Goal: Task Accomplishment & Management: Complete application form

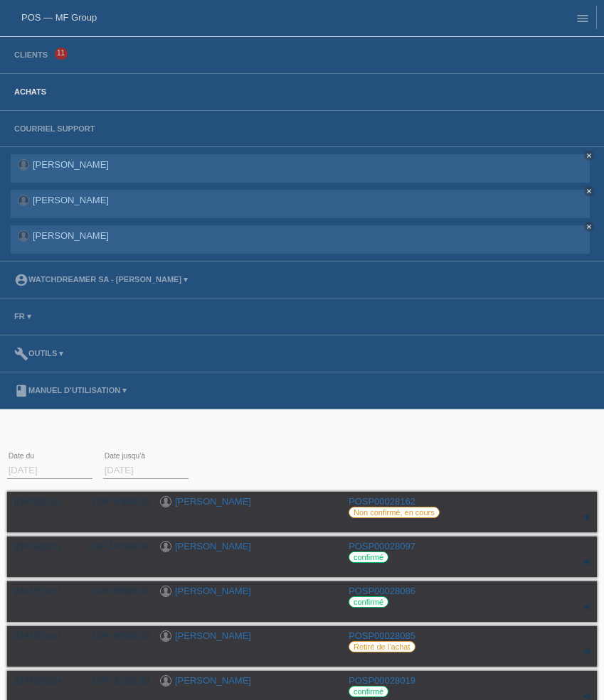
click at [24, 50] on li "Clients 11" at bounding box center [302, 55] width 604 height 37
click at [24, 53] on link "Clients" at bounding box center [31, 54] width 48 height 9
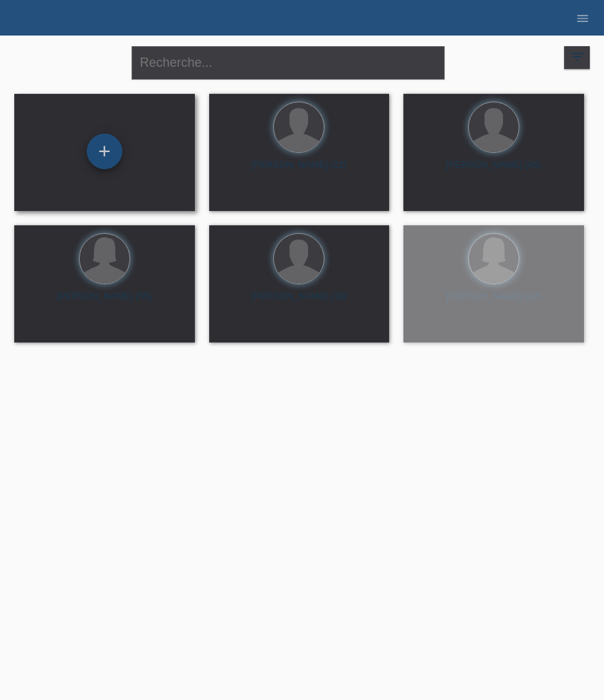
click at [105, 148] on div "+" at bounding box center [105, 152] width 36 height 36
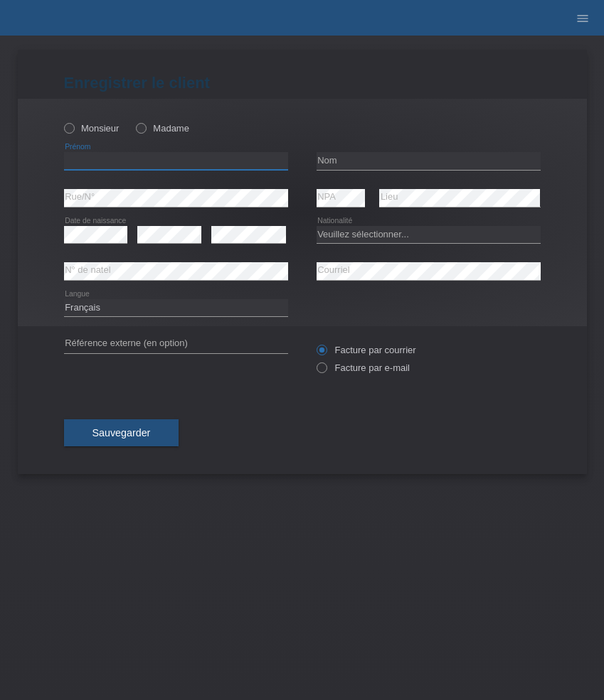
click at [140, 154] on input "text" at bounding box center [176, 161] width 224 height 18
paste input "[PERSON_NAME]"
type input "[PERSON_NAME]"
click at [82, 119] on div "Monsieur Madame" at bounding box center [176, 128] width 224 height 29
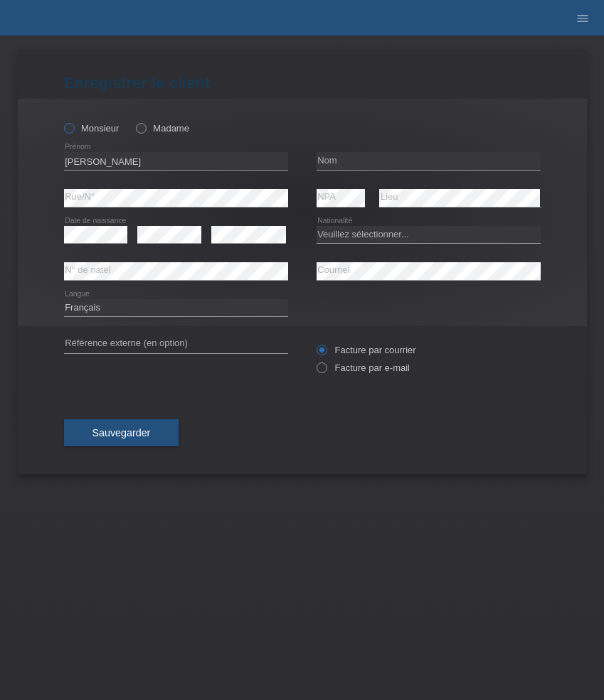
click at [87, 130] on label "Monsieur" at bounding box center [91, 128] width 55 height 11
click at [73, 130] on input "Monsieur" at bounding box center [68, 127] width 9 height 9
radio input "true"
click at [342, 164] on input "text" at bounding box center [428, 161] width 224 height 18
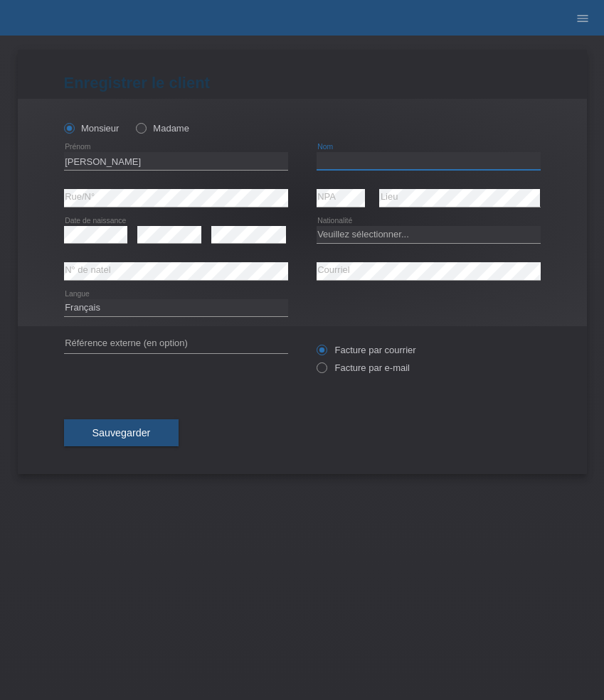
paste input "[PERSON_NAME]"
type input "[PERSON_NAME]"
click at [153, 311] on select "Deutsch Français Italiano English" at bounding box center [176, 307] width 224 height 17
click at [64, 299] on select "Deutsch Français Italiano English" at bounding box center [176, 307] width 224 height 17
click at [135, 309] on select "Deutsch Français Italiano English" at bounding box center [176, 307] width 224 height 17
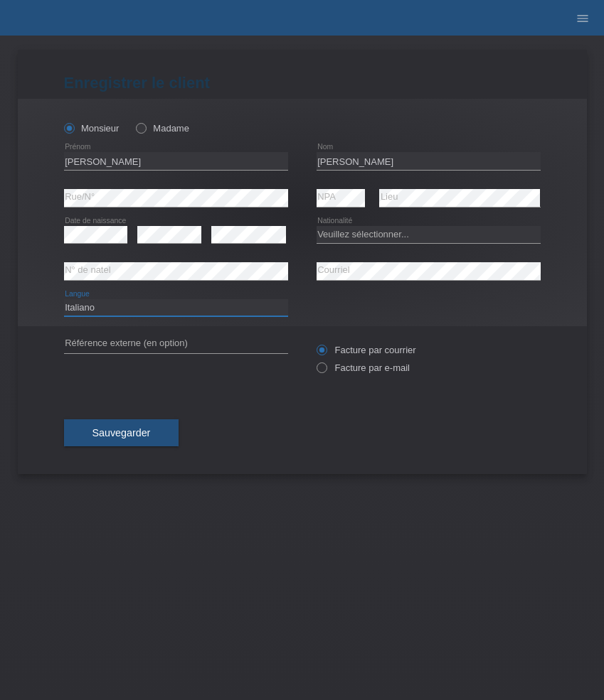
select select "de"
click at [64, 299] on select "Deutsch Français Italiano English" at bounding box center [176, 307] width 224 height 17
click at [366, 232] on select "Veuillez sélectionner... Suisse Allemagne Autriche Liechtenstein ------------ A…" at bounding box center [428, 234] width 224 height 17
click at [375, 237] on select "Veuillez sélectionner... Suisse Allemagne Autriche Liechtenstein ------------ A…" at bounding box center [428, 234] width 224 height 17
select select "IT"
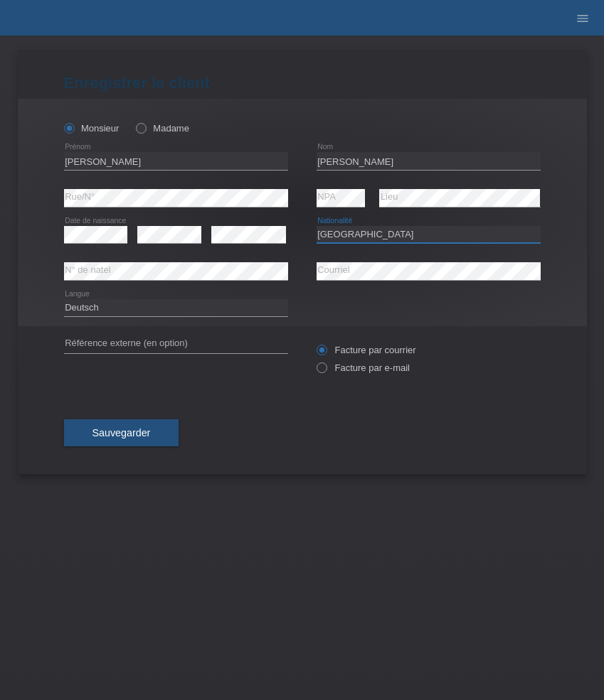
click at [316, 226] on select "Veuillez sélectionner... Suisse Allemagne Autriche Liechtenstein ------------ A…" at bounding box center [428, 234] width 224 height 17
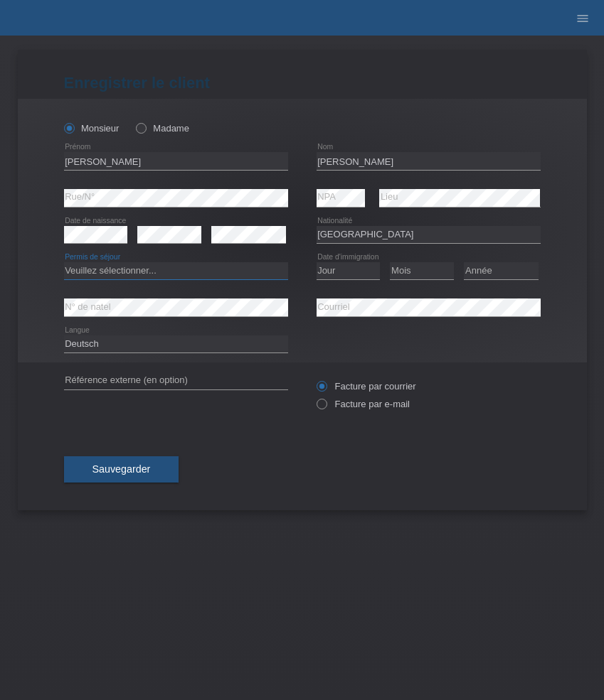
click at [235, 270] on select "Veuillez sélectionner... C B B - Statut de réfugié Autre" at bounding box center [176, 270] width 224 height 17
select select "C"
click at [64, 263] on select "Veuillez sélectionner... C B B - Statut de réfugié Autre" at bounding box center [176, 270] width 224 height 17
click at [349, 270] on select "Jour 01 02 03 04 05 06 07 08 09 10 11" at bounding box center [348, 270] width 64 height 17
select select "12"
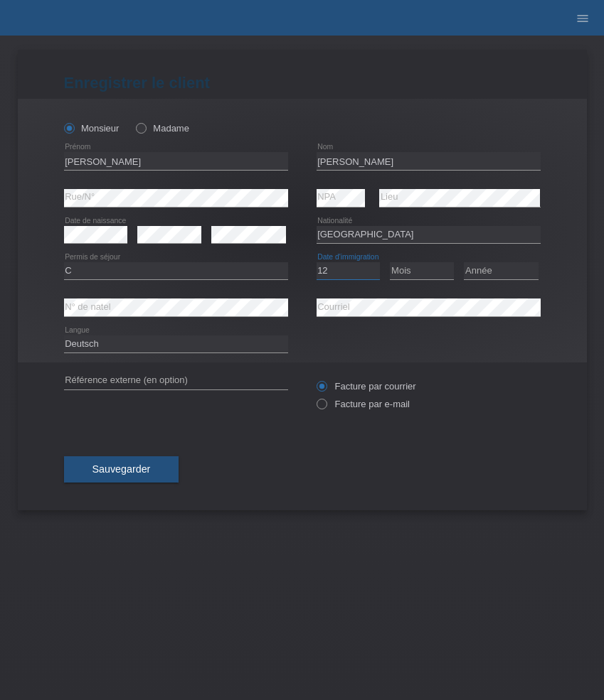
click at [316, 263] on select "Jour 01 02 03 04 05 06 07 08 09 10 11" at bounding box center [348, 270] width 64 height 17
click at [415, 274] on select "Mois 01 02 03 04 05 06 07 08 09 10 11" at bounding box center [422, 270] width 64 height 17
select select "10"
click at [390, 263] on select "Mois 01 02 03 04 05 06 07 08 09 10 11" at bounding box center [422, 270] width 64 height 17
click at [483, 277] on select "Année 2025 2024 2023 2022 2021 2020 2019 2018 2017 2016 2015 2014 2013 2012 201…" at bounding box center [501, 270] width 75 height 17
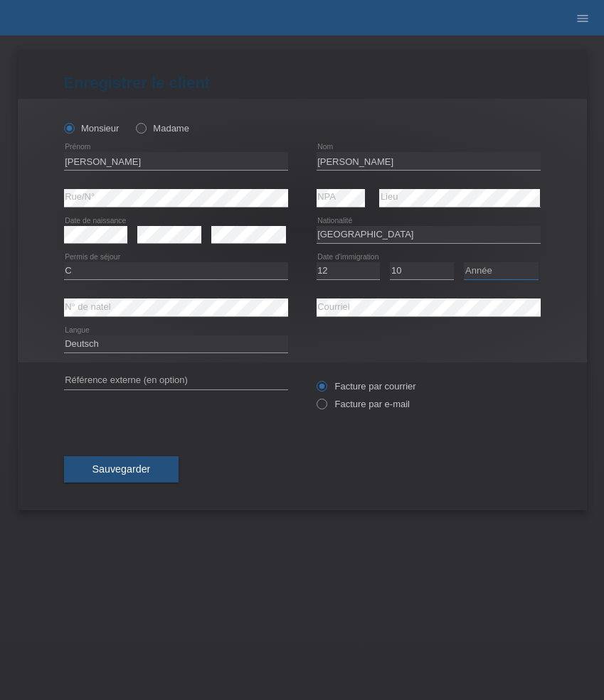
select select "1971"
click at [464, 263] on select "Année 2025 2024 2023 2022 2021 2020 2019 2018 2017 2016 2015 2014 2013 2012 201…" at bounding box center [501, 270] width 75 height 17
click at [337, 403] on label "Facture par e-mail" at bounding box center [362, 404] width 93 height 11
click at [326, 403] on input "Facture par e-mail" at bounding box center [320, 408] width 9 height 18
radio input "true"
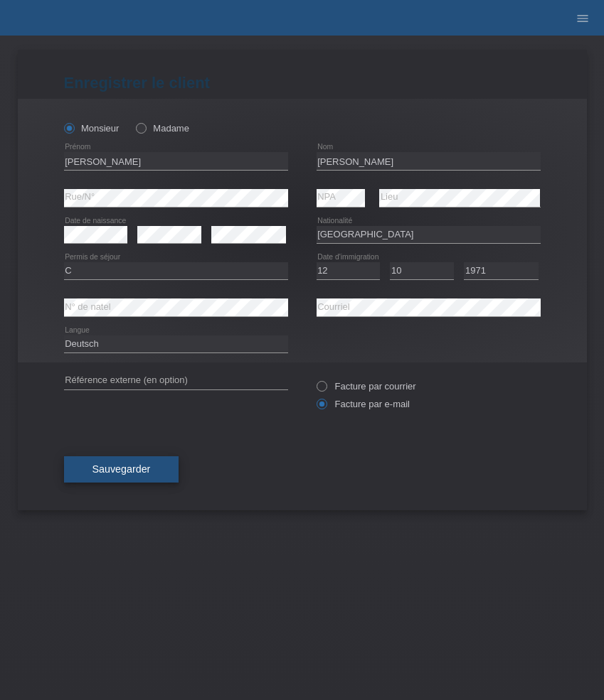
click at [161, 464] on button "Sauvegarder" at bounding box center [121, 469] width 115 height 27
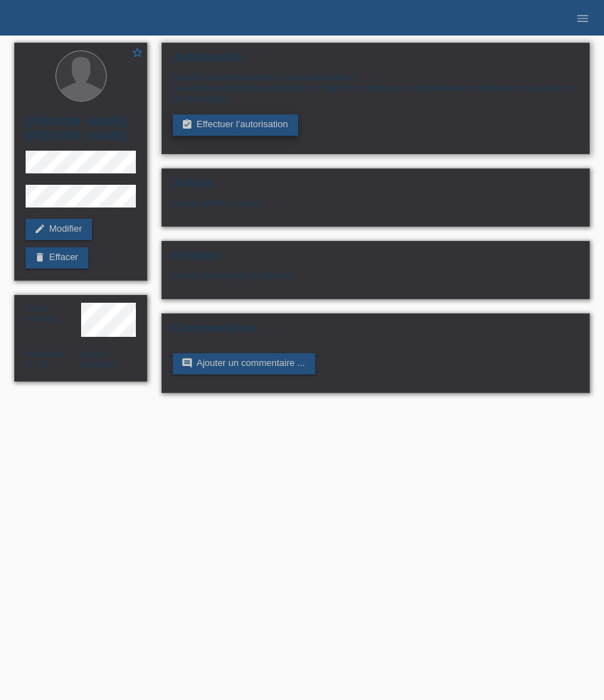
click at [213, 125] on link "assignment_turned_in Effectuer l’autorisation" at bounding box center [235, 124] width 124 height 21
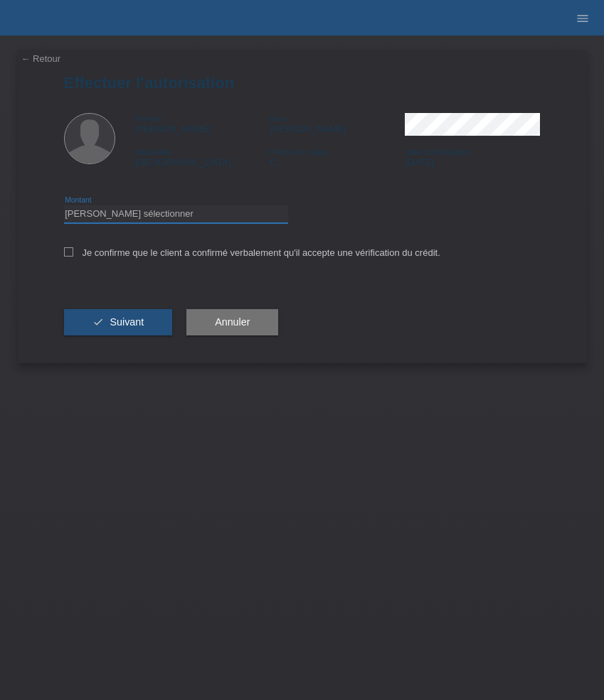
click at [218, 219] on select "Veuillez sélectionner CHF 1.00 - CHF 499.00 CHF 500.00 - CHF 1'999.00 CHF 2'000…" at bounding box center [176, 213] width 224 height 17
select select "3"
click at [64, 208] on select "Veuillez sélectionner CHF 1.00 - CHF 499.00 CHF 500.00 - CHF 1'999.00 CHF 2'000…" at bounding box center [176, 213] width 224 height 17
click at [169, 255] on label "Je confirme que le client a confirmé verbalement qu'il accepte une vérification…" at bounding box center [252, 252] width 376 height 11
click at [73, 255] on input "Je confirme que le client a confirmé verbalement qu'il accepte une vérification…" at bounding box center [68, 251] width 9 height 9
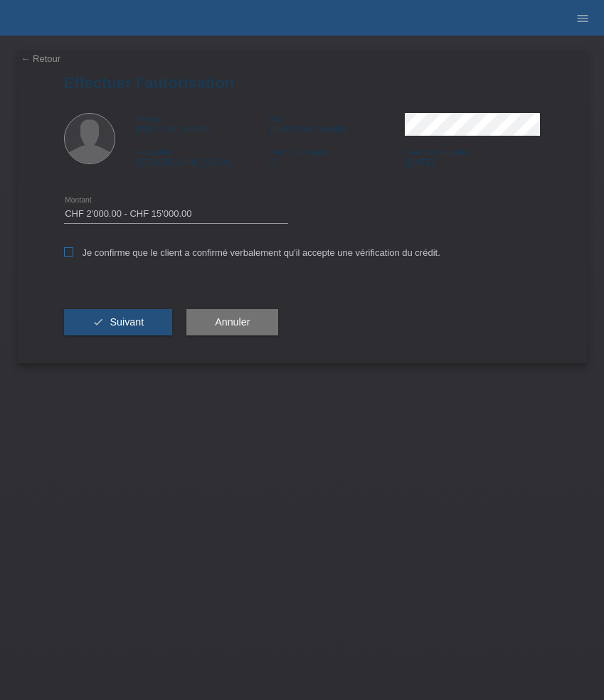
checkbox input "true"
click at [144, 323] on button "check Suivant" at bounding box center [118, 322] width 109 height 27
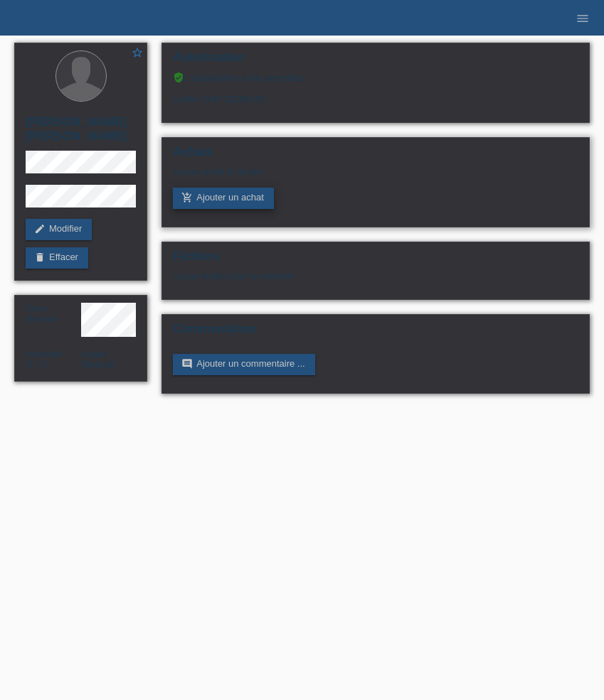
click at [234, 205] on link "add_shopping_cart Ajouter un achat" at bounding box center [223, 198] width 101 height 21
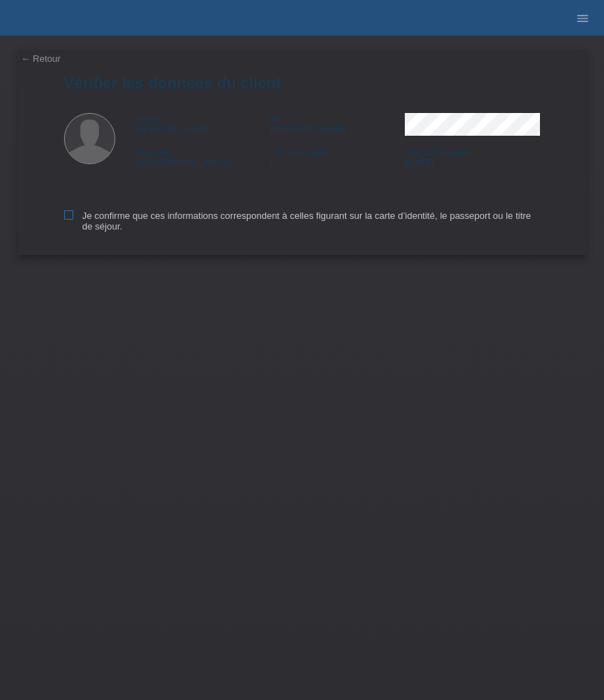
click at [93, 216] on label "Je confirme que ces informations correspondent à celles figurant sur la carte d…" at bounding box center [302, 220] width 476 height 21
click at [73, 216] on input "Je confirme que ces informations correspondent à celles figurant sur la carte d…" at bounding box center [68, 214] width 9 height 9
checkbox input "true"
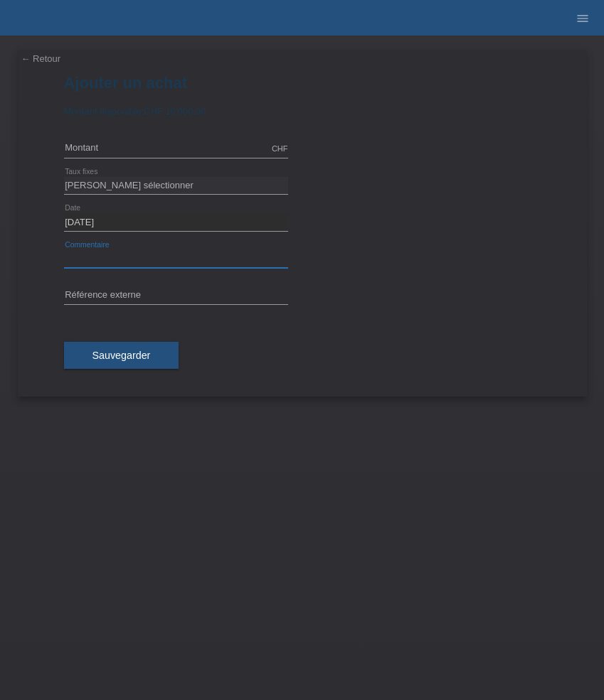
click at [129, 259] on input "text" at bounding box center [176, 259] width 224 height 18
paste input "Montblanc 1858 Automatic Date 0 Oxygen - 41mm MB134339"
type input "Montblanc 1858 Automatic Date 0 Oxygen - 41mm MB134339"
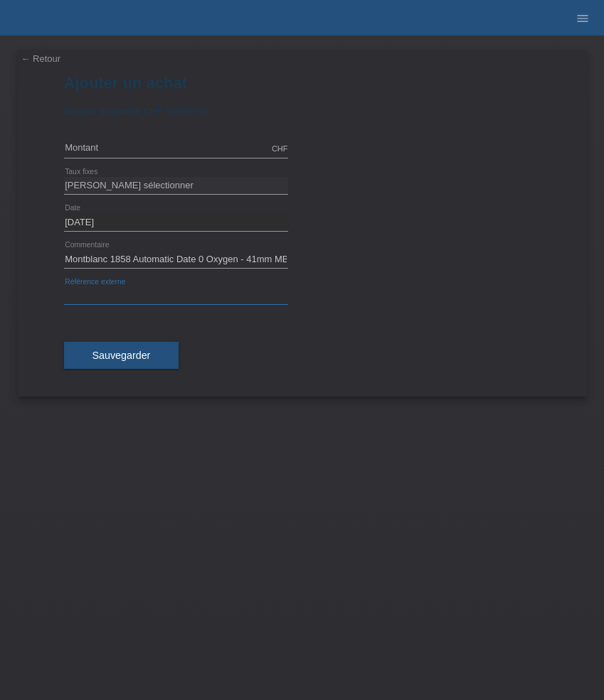
click at [110, 294] on input "text" at bounding box center [176, 296] width 224 height 18
paste input "531742"
type input "531742"
click at [121, 148] on input "text" at bounding box center [176, 149] width 224 height 18
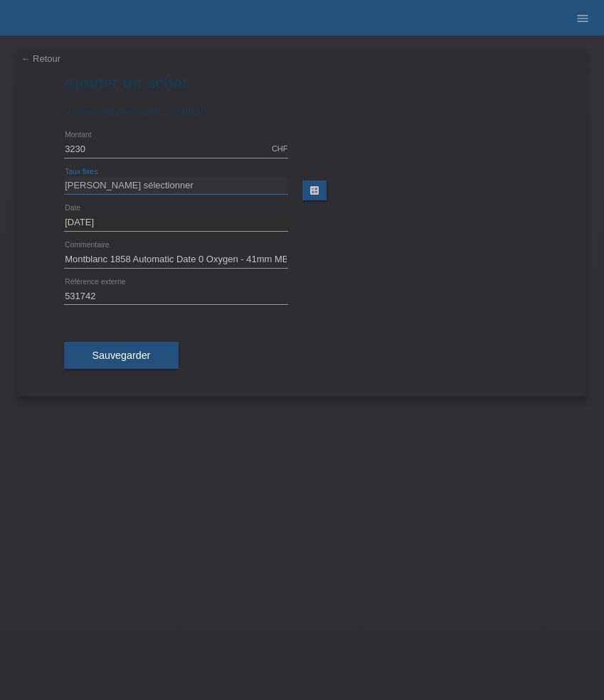
type input "3230.00"
click at [119, 184] on select "Veuillez sélectionner 6 versements 12 versements 24 versements 36 versements 48…" at bounding box center [176, 185] width 224 height 17
select select "625"
click at [64, 177] on select "Veuillez sélectionner 6 versements 12 versements 24 versements 36 versements 48…" at bounding box center [176, 185] width 224 height 17
click at [134, 355] on span "Sauvegarder" at bounding box center [121, 355] width 58 height 11
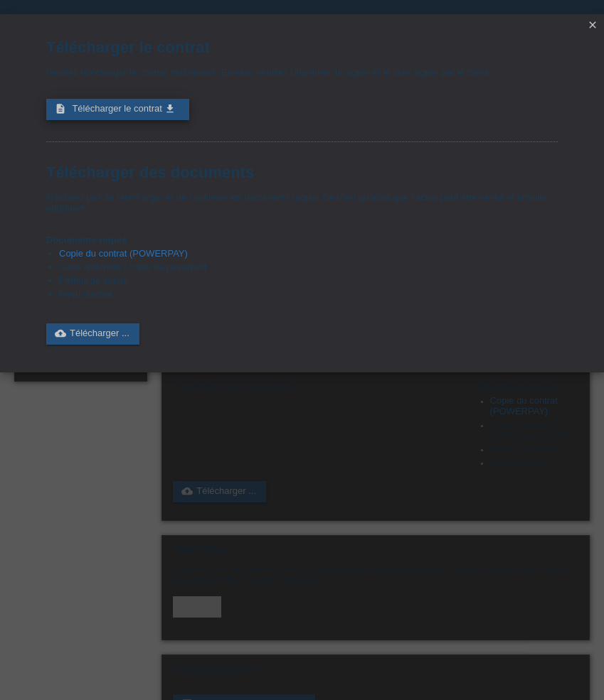
click at [156, 114] on span "Télécharger le contrat" at bounding box center [117, 108] width 90 height 11
click at [592, 22] on icon "close" at bounding box center [592, 24] width 11 height 11
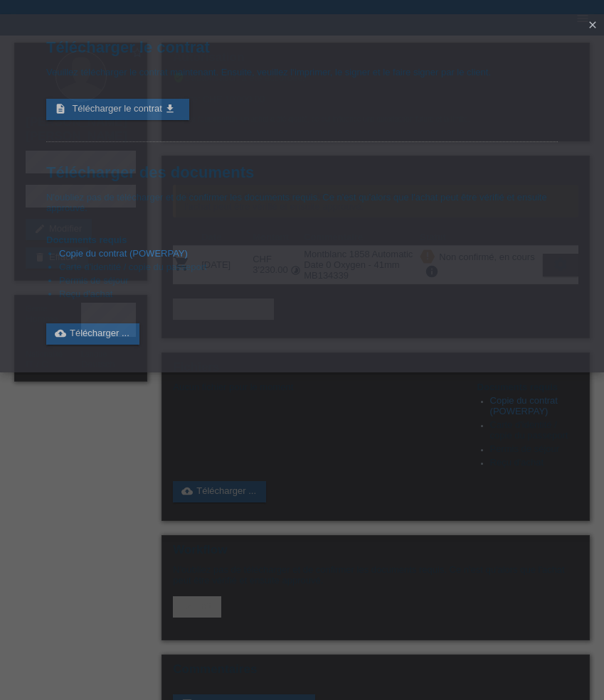
click at [592, 22] on icon "close" at bounding box center [592, 24] width 11 height 11
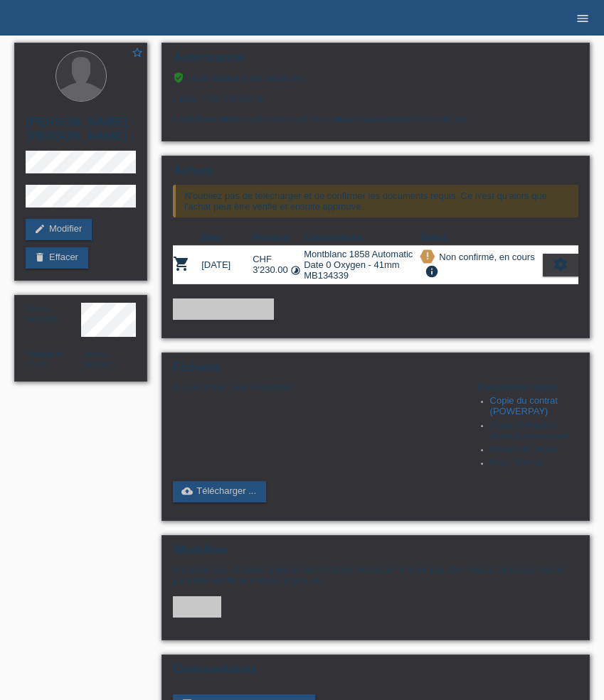
click at [579, 23] on icon "menu" at bounding box center [582, 18] width 14 height 14
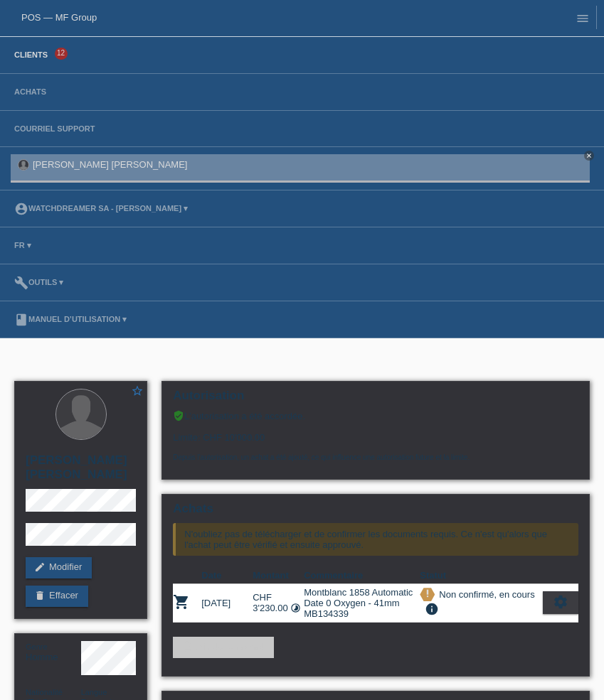
click at [39, 55] on link "Clients" at bounding box center [31, 54] width 48 height 9
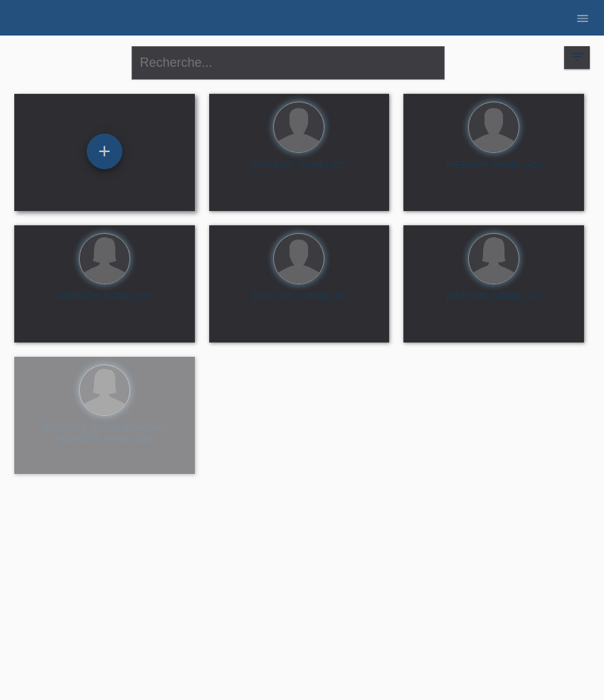
click at [103, 146] on div "+" at bounding box center [105, 152] width 36 height 36
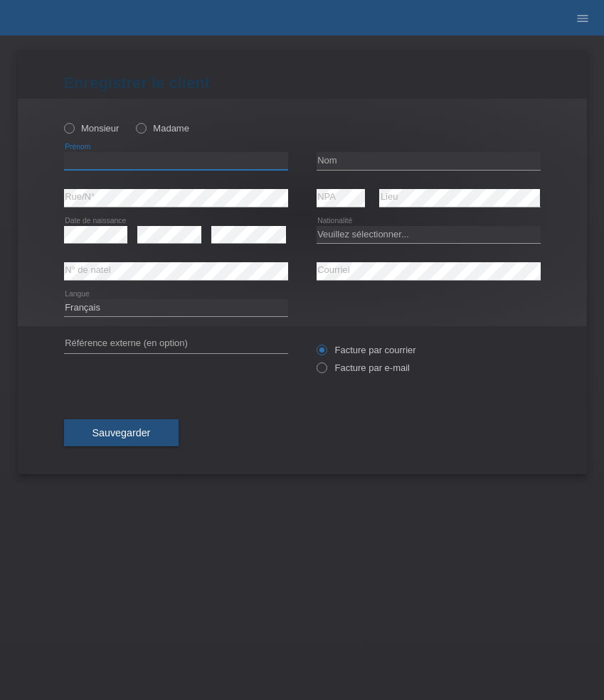
click at [137, 166] on input "text" at bounding box center [176, 161] width 224 height 18
paste input "[PERSON_NAME]"
type input "[PERSON_NAME]"
click at [97, 131] on label "Monsieur" at bounding box center [91, 128] width 55 height 11
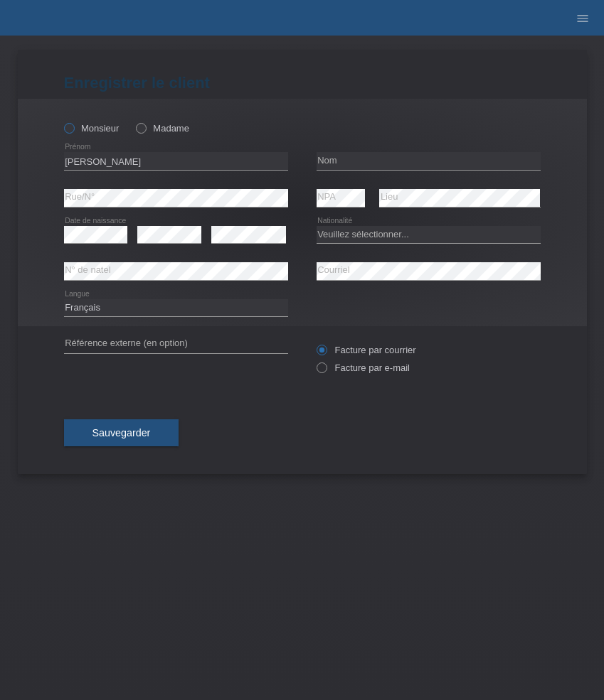
click at [73, 131] on input "Monsieur" at bounding box center [68, 127] width 9 height 9
radio input "true"
click at [360, 153] on input "text" at bounding box center [428, 161] width 224 height 18
paste input "De Vevey"
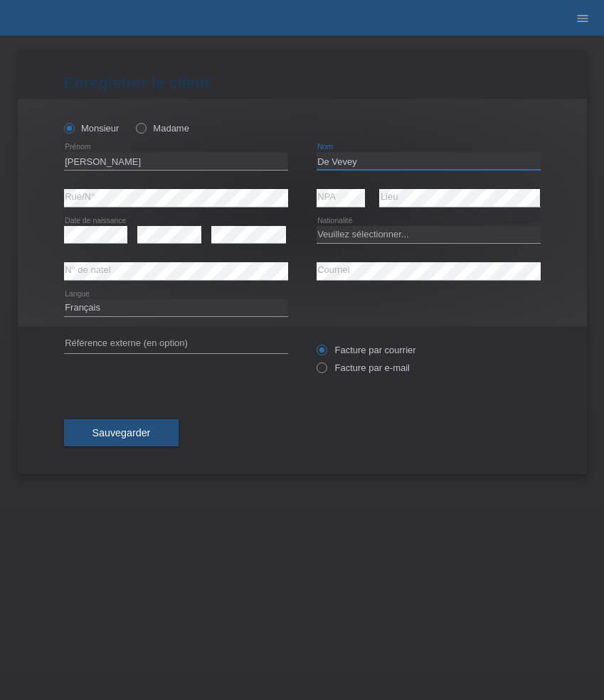
type input "De Vevey"
click at [364, 237] on select "Veuillez sélectionner... Suisse Allemagne Autriche Liechtenstein ------------ A…" at bounding box center [428, 234] width 224 height 17
select select "CH"
click at [316, 226] on select "Veuillez sélectionner... Suisse Allemagne Autriche Liechtenstein ------------ A…" at bounding box center [428, 234] width 224 height 17
click at [343, 368] on label "Facture par e-mail" at bounding box center [362, 368] width 93 height 11
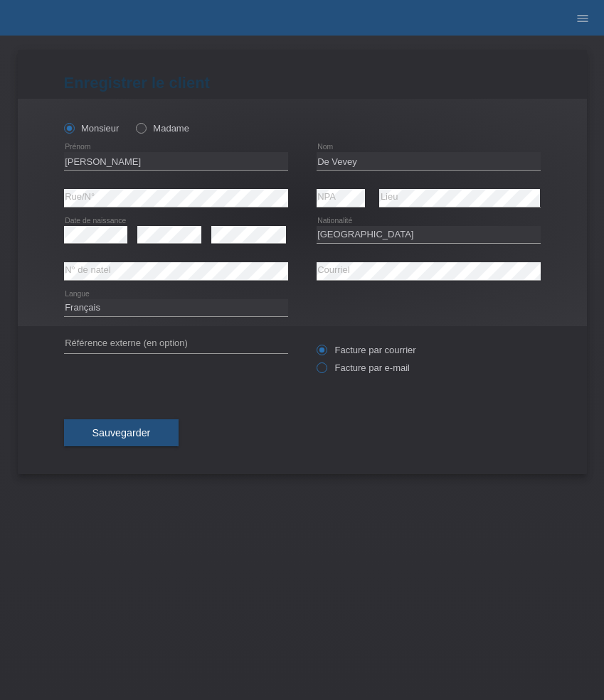
click at [326, 368] on input "Facture par e-mail" at bounding box center [320, 372] width 9 height 18
radio input "true"
click at [150, 438] on button "Sauvegarder" at bounding box center [121, 432] width 115 height 27
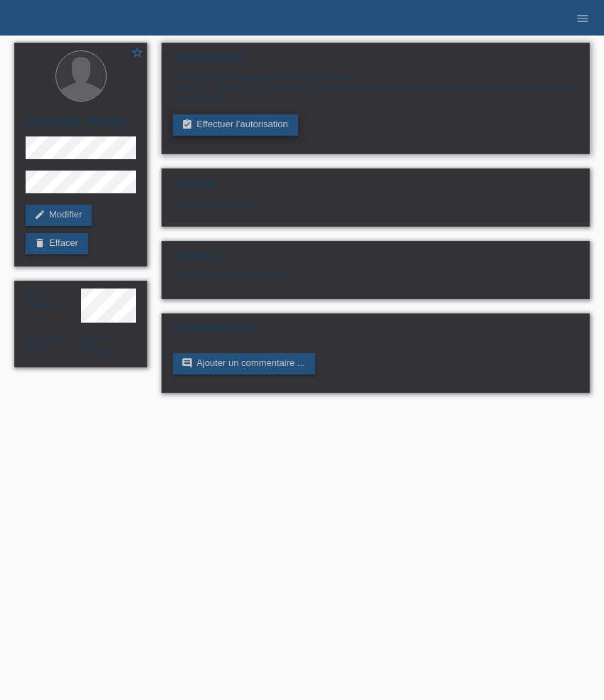
click at [239, 127] on link "assignment_turned_in Effectuer l’autorisation" at bounding box center [235, 124] width 124 height 21
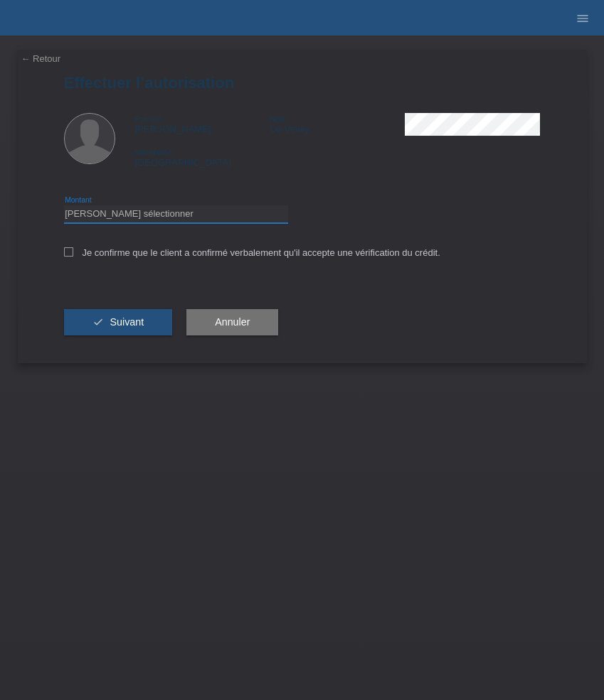
click at [207, 216] on select "Veuillez sélectionner CHF 1.00 - CHF 499.00 CHF 500.00 - CHF 1'999.00 CHF 2'000…" at bounding box center [176, 213] width 224 height 17
select select "3"
click at [64, 208] on select "Veuillez sélectionner CHF 1.00 - CHF 499.00 CHF 500.00 - CHF 1'999.00 CHF 2'000…" at bounding box center [176, 213] width 224 height 17
click at [190, 256] on label "Je confirme que le client a confirmé verbalement qu'il accepte une vérification…" at bounding box center [252, 252] width 376 height 11
click at [73, 256] on input "Je confirme que le client a confirmé verbalement qu'il accepte une vérification…" at bounding box center [68, 251] width 9 height 9
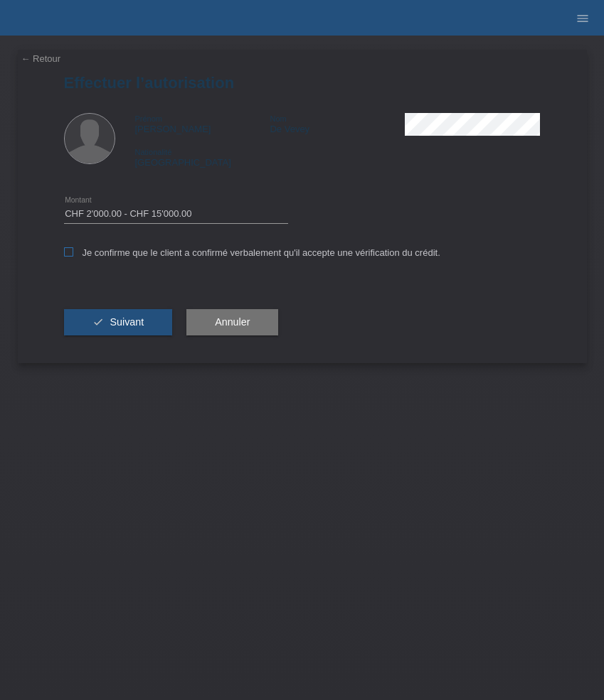
checkbox input "true"
click at [133, 331] on button "check Suivant" at bounding box center [118, 322] width 109 height 27
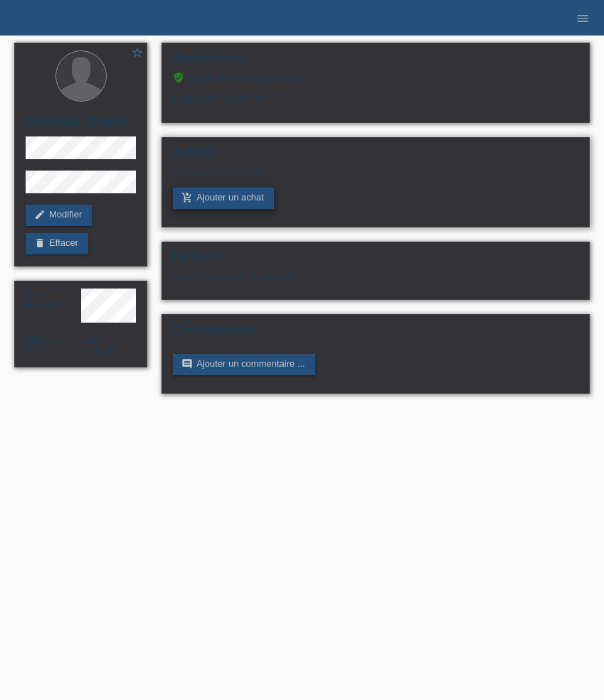
click at [232, 201] on link "add_shopping_cart Ajouter un achat" at bounding box center [223, 198] width 101 height 21
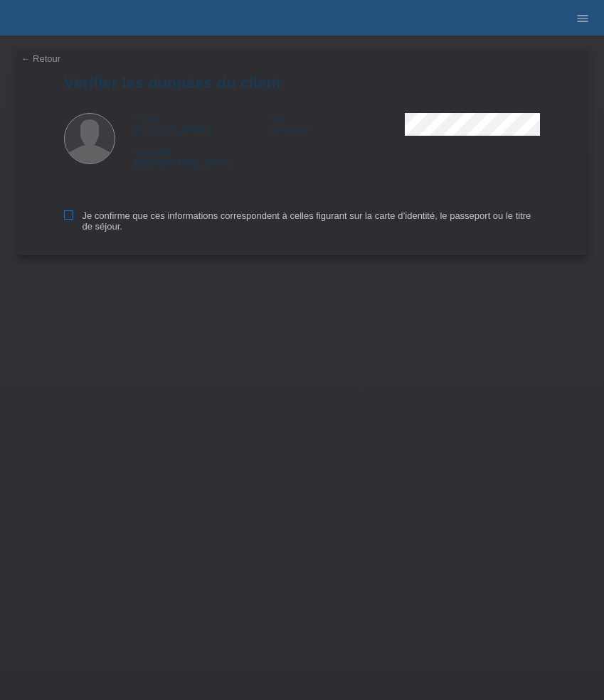
click at [103, 216] on label "Je confirme que ces informations correspondent à celles figurant sur la carte d…" at bounding box center [302, 220] width 476 height 21
click at [73, 216] on input "Je confirme que ces informations correspondent à celles figurant sur la carte d…" at bounding box center [68, 214] width 9 height 9
checkbox input "true"
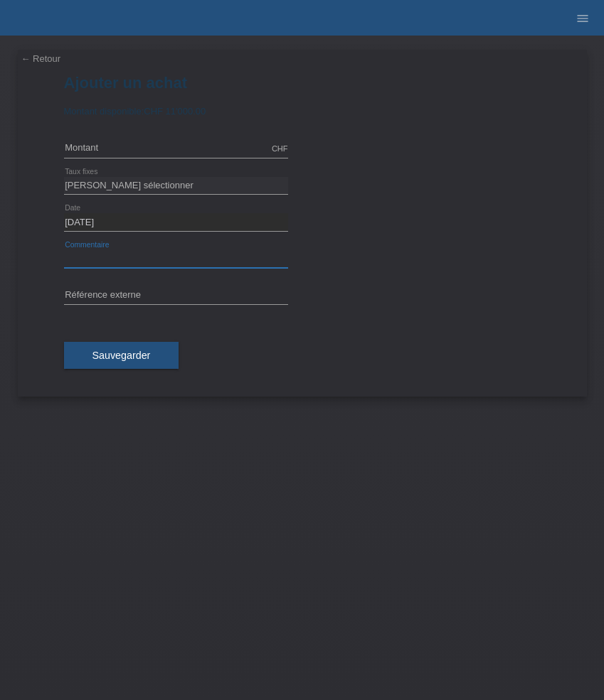
click at [146, 257] on input "text" at bounding box center [176, 259] width 224 height 18
paste input "IWC Pilot's Watch Top Gun - 44.5mm IW389101"
type input "IWC Pilot's Watch Top Gun - 44.5mm IW389101"
click at [167, 293] on input "text" at bounding box center [176, 296] width 224 height 18
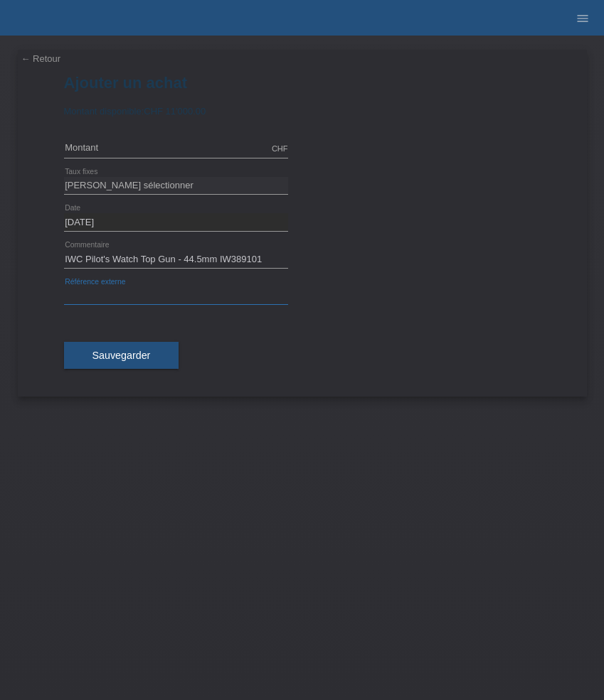
paste input "531527"
type input "531527"
click at [114, 151] on input "text" at bounding box center [176, 149] width 224 height 18
type input "8146.00"
click at [146, 183] on select "Veuillez sélectionner 6 versements 12 versements 24 versements 36 versements 48…" at bounding box center [176, 185] width 224 height 17
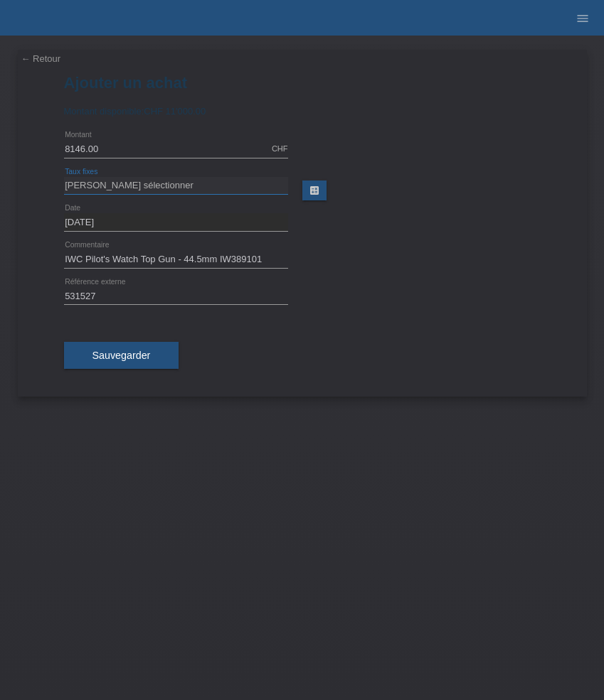
select select "626"
click at [64, 177] on select "Veuillez sélectionner 6 versements 12 versements 24 versements 36 versements 48…" at bounding box center [176, 185] width 224 height 17
click at [135, 353] on span "Sauvegarder" at bounding box center [121, 355] width 58 height 11
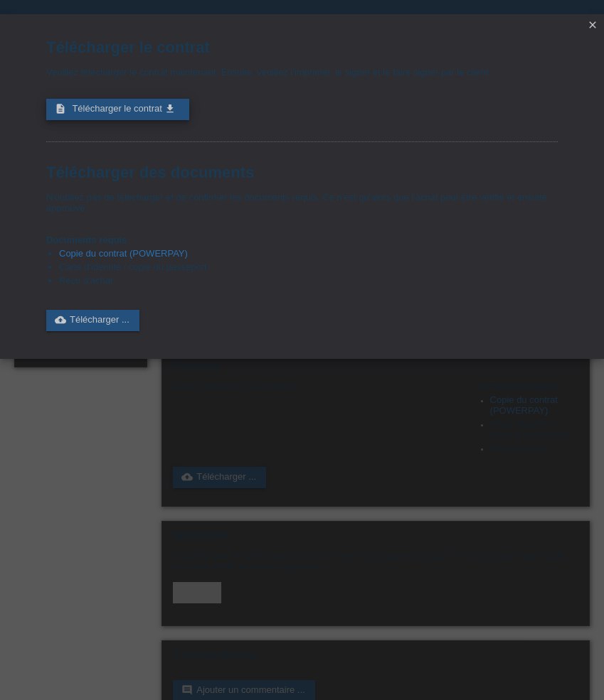
click at [159, 113] on span "Télécharger le contrat" at bounding box center [117, 108] width 90 height 11
click at [592, 28] on icon "close" at bounding box center [592, 24] width 11 height 11
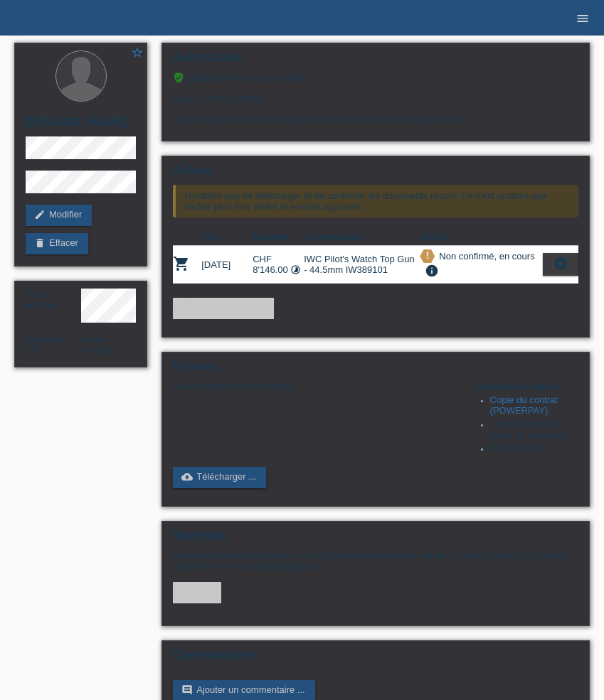
click at [582, 15] on icon "menu" at bounding box center [582, 18] width 14 height 14
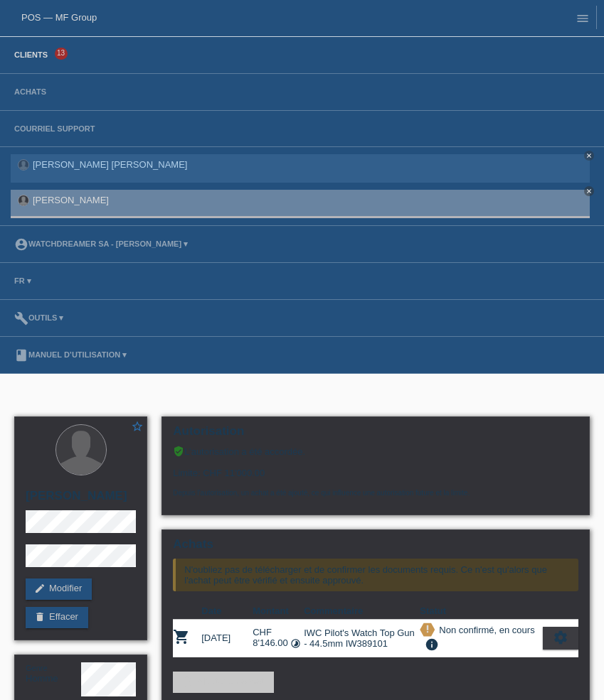
click at [39, 56] on link "Clients" at bounding box center [31, 54] width 48 height 9
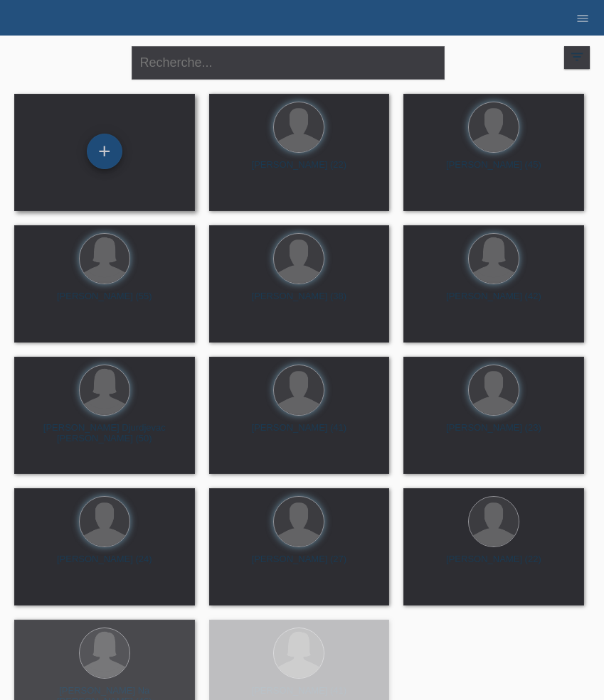
click at [102, 153] on div "+" at bounding box center [105, 152] width 36 height 36
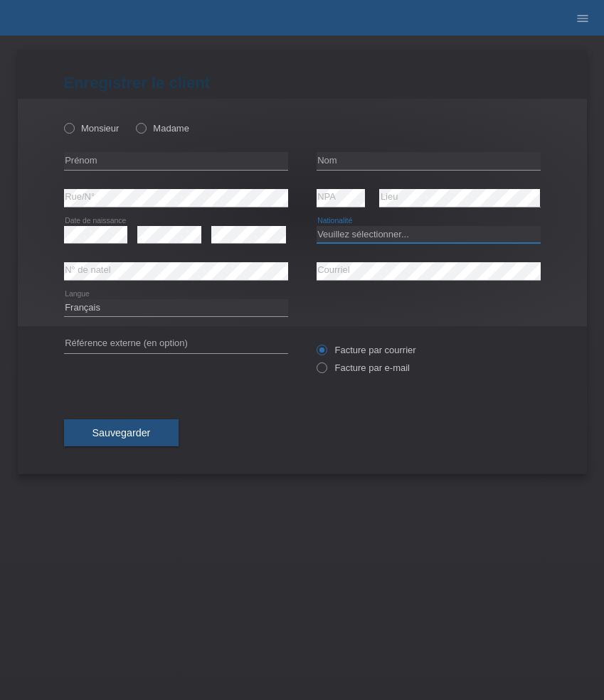
click at [363, 235] on select "Veuillez sélectionner... Suisse Allemagne Autriche Liechtenstein ------------ A…" at bounding box center [428, 234] width 224 height 17
select select "IT"
click at [316, 226] on select "Veuillez sélectionner... Suisse Allemagne Autriche Liechtenstein ------------ A…" at bounding box center [428, 234] width 224 height 17
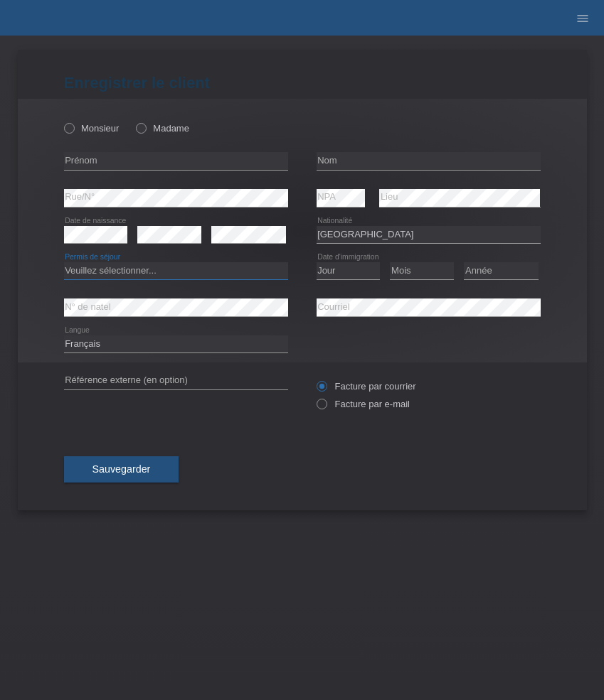
click at [202, 277] on select "Veuillez sélectionner... C B B - Statut de réfugié Autre" at bounding box center [176, 270] width 224 height 17
select select "C"
click at [64, 263] on select "Veuillez sélectionner... C B B - Statut de réfugié Autre" at bounding box center [176, 270] width 224 height 17
click at [347, 272] on select "Jour 01 02 03 04 05 06 07 08 09 10 11" at bounding box center [348, 270] width 64 height 17
select select "20"
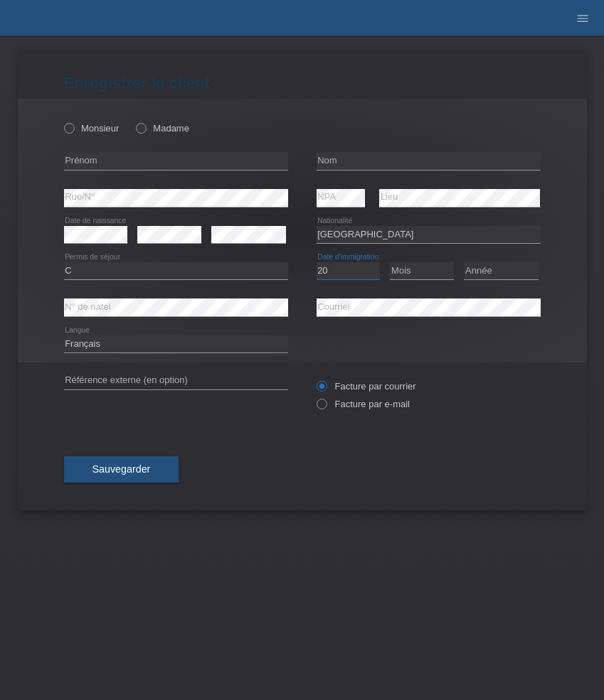
click at [316, 263] on select "Jour 01 02 03 04 05 06 07 08 09 10 11" at bounding box center [348, 270] width 64 height 17
click at [416, 272] on select "Mois 01 02 03 04 05 06 07 08 09 10 11" at bounding box center [422, 270] width 64 height 17
select select "03"
click at [390, 263] on select "Mois 01 02 03 04 05 06 07 08 09 10 11" at bounding box center [422, 270] width 64 height 17
click at [493, 271] on select "Année 2025 2024 2023 2022 2021 2020 2019 2018 2017 2016 2015 2014 2013 2012 201…" at bounding box center [501, 270] width 75 height 17
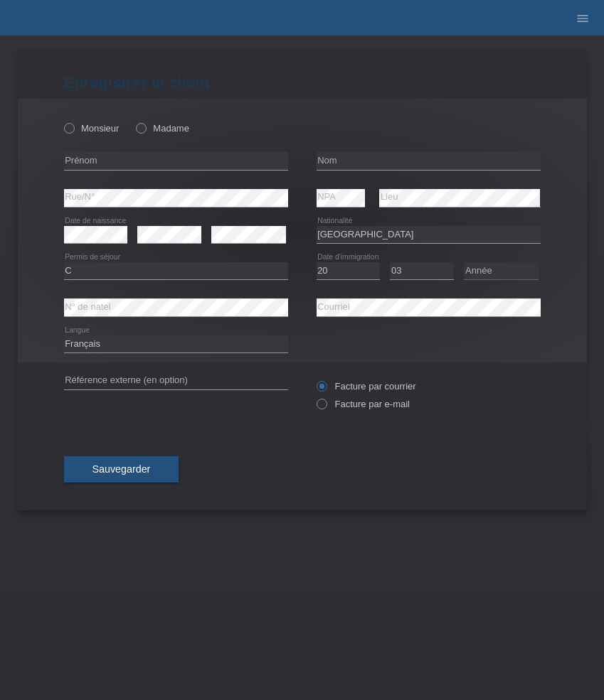
select select "2004"
click at [464, 263] on select "Année 2025 2024 2023 2022 2021 2020 2019 2018 2017 2016 2015 2014 2013 2012 201…" at bounding box center [501, 270] width 75 height 17
click at [103, 124] on label "Monsieur" at bounding box center [91, 128] width 55 height 11
click at [73, 124] on input "Monsieur" at bounding box center [68, 127] width 9 height 9
radio input "true"
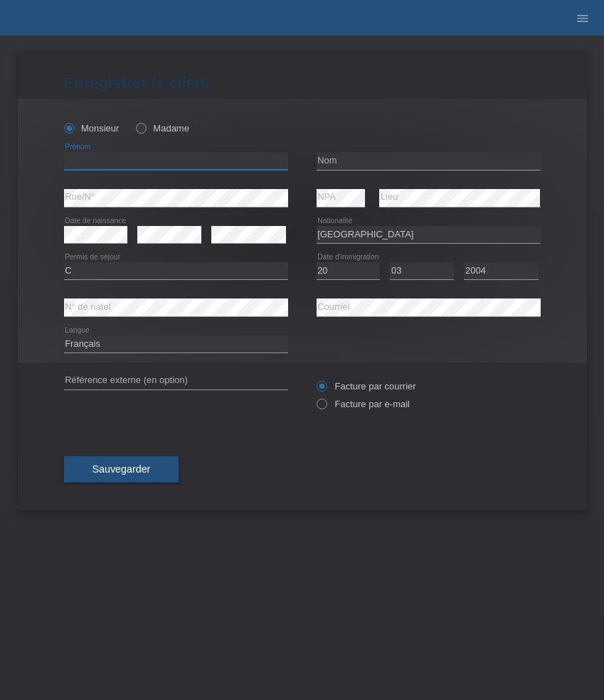
click at [87, 166] on input "text" at bounding box center [176, 161] width 224 height 18
paste input "Vincenzo"
type input "Vincenzo"
click at [373, 166] on input "text" at bounding box center [428, 161] width 224 height 18
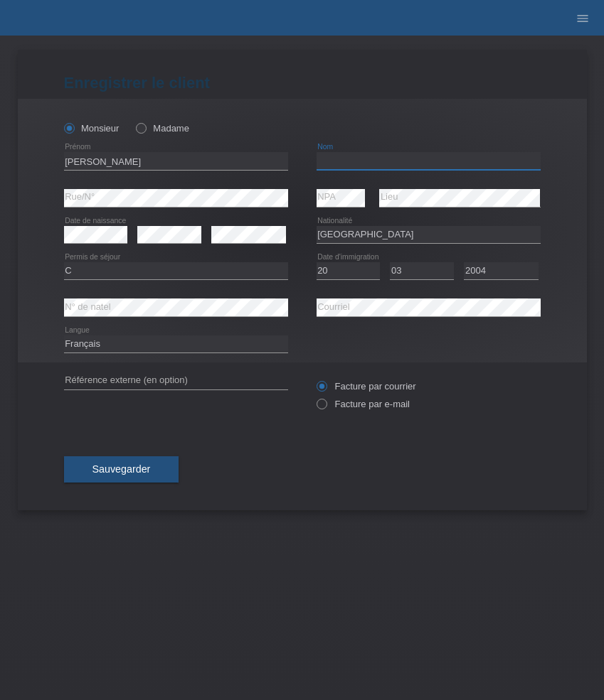
paste input "Ciarlesi"
type input "Ciarlesi"
click at [366, 405] on label "Facture par e-mail" at bounding box center [362, 404] width 93 height 11
click at [326, 405] on input "Facture par e-mail" at bounding box center [320, 408] width 9 height 18
radio input "true"
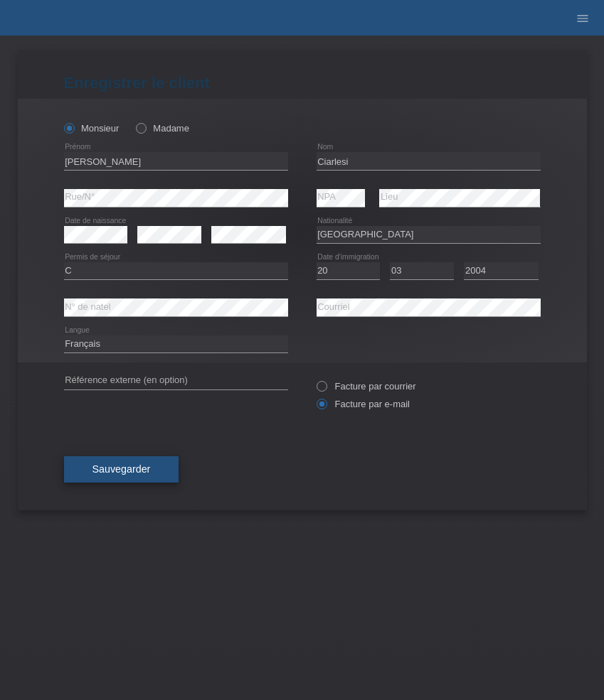
click at [128, 471] on span "Sauvegarder" at bounding box center [121, 469] width 58 height 11
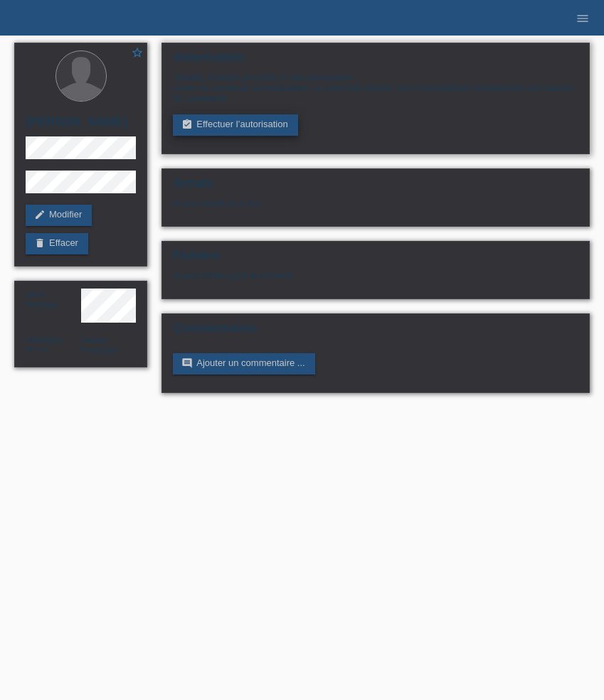
click at [204, 130] on link "assignment_turned_in Effectuer l’autorisation" at bounding box center [235, 124] width 124 height 21
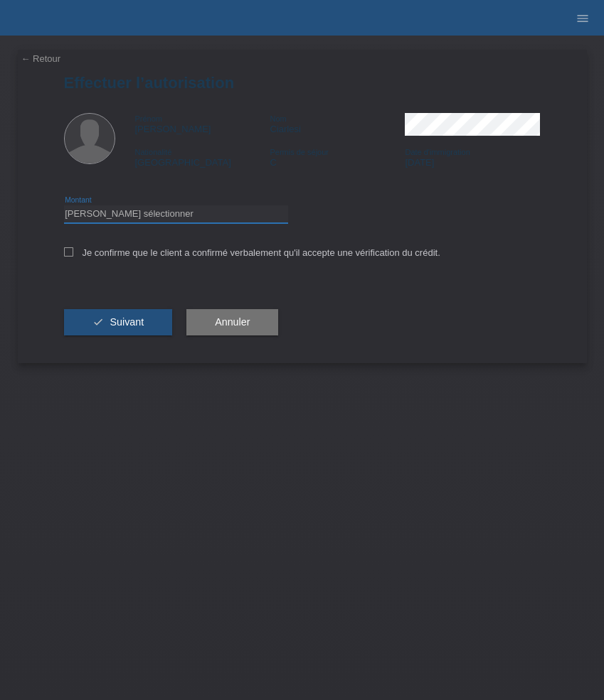
click at [217, 211] on select "Veuillez sélectionner CHF 1.00 - CHF 499.00 CHF 500.00 - CHF 1'999.00 CHF 2'000…" at bounding box center [176, 213] width 224 height 17
select select "3"
click at [64, 208] on select "Veuillez sélectionner CHF 1.00 - CHF 499.00 CHF 500.00 - CHF 1'999.00 CHF 2'000…" at bounding box center [176, 213] width 224 height 17
click at [183, 257] on label "Je confirme que le client a confirmé verbalement qu'il accepte une vérification…" at bounding box center [252, 252] width 376 height 11
click at [73, 257] on input "Je confirme que le client a confirmé verbalement qu'il accepte une vérification…" at bounding box center [68, 251] width 9 height 9
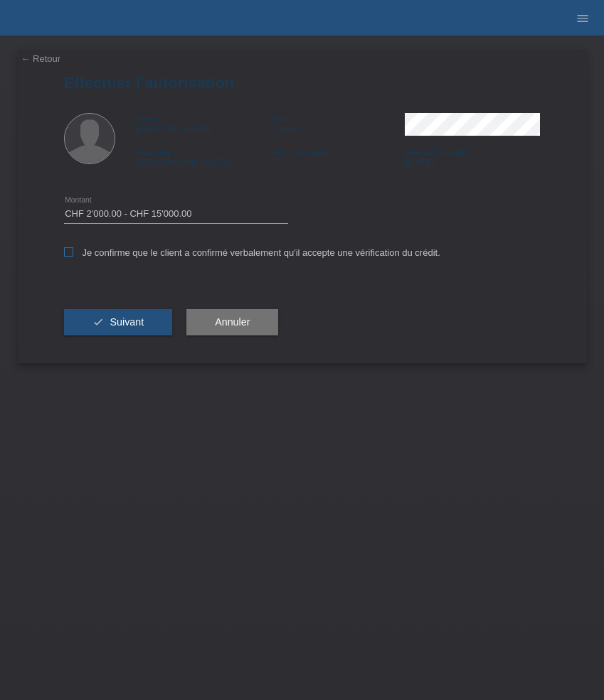
checkbox input "true"
click at [141, 325] on span "Suivant" at bounding box center [126, 321] width 34 height 11
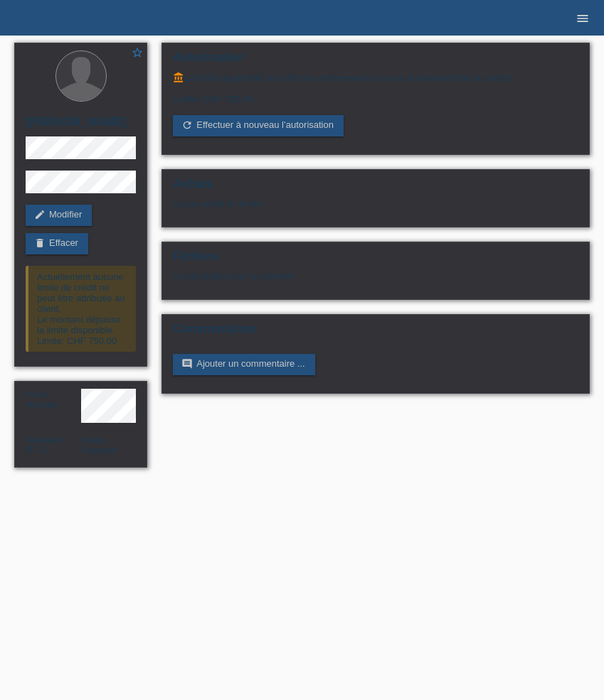
click at [581, 21] on icon "menu" at bounding box center [582, 18] width 14 height 14
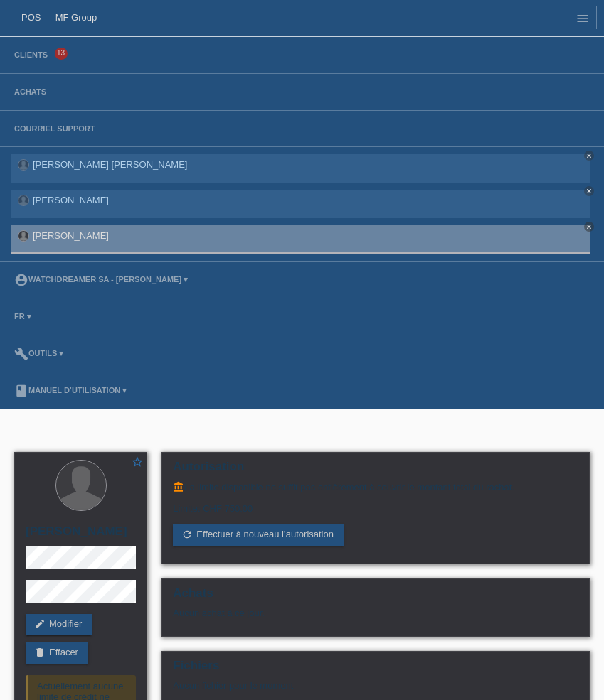
click at [58, 50] on span "13" at bounding box center [61, 54] width 13 height 12
click at [23, 55] on link "Clients" at bounding box center [31, 54] width 48 height 9
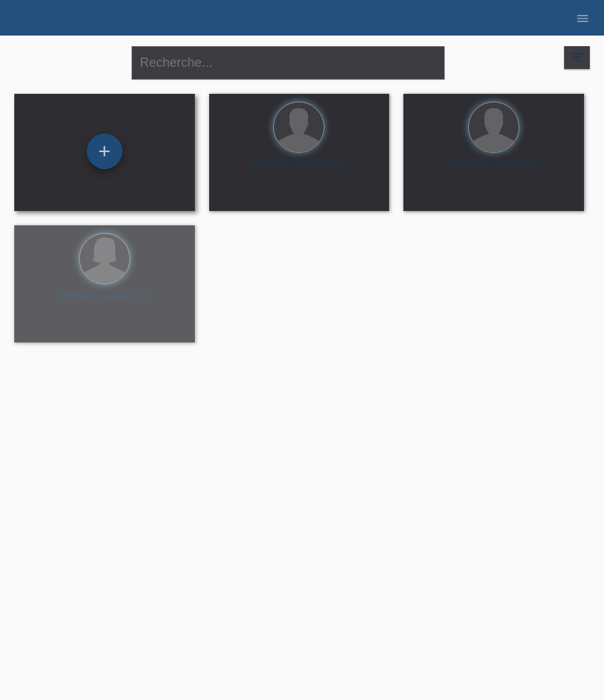
click at [105, 159] on div "+" at bounding box center [104, 151] width 34 height 24
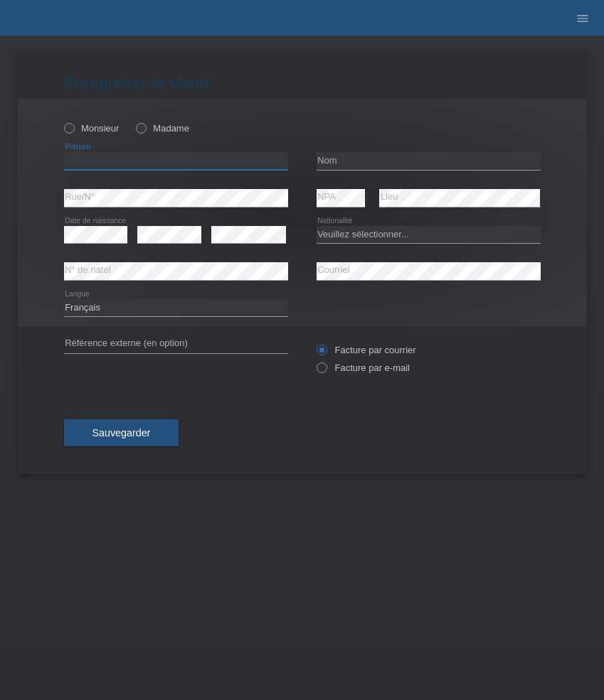
click at [163, 164] on input "text" at bounding box center [176, 161] width 224 height 18
paste input "Gianmarco"
type input "Gianmarco"
click at [85, 129] on label "Monsieur" at bounding box center [91, 128] width 55 height 11
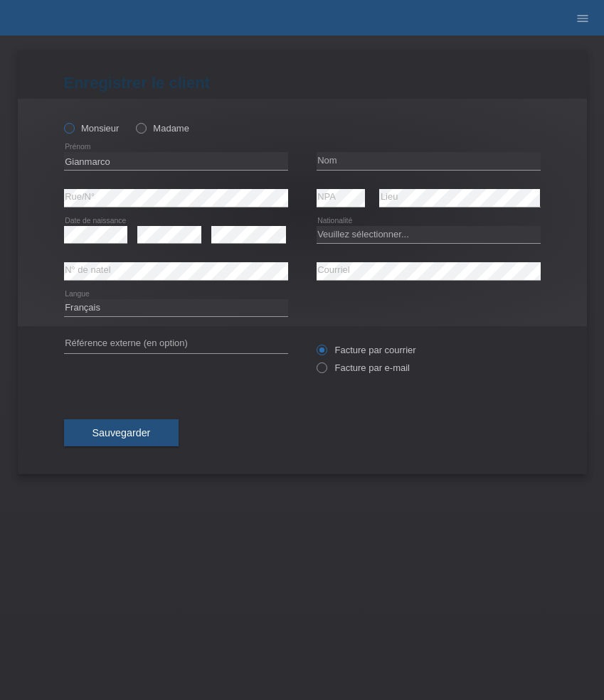
click at [73, 129] on input "Monsieur" at bounding box center [68, 127] width 9 height 9
radio input "true"
click at [358, 166] on input "text" at bounding box center [428, 161] width 224 height 18
paste input "Matano"
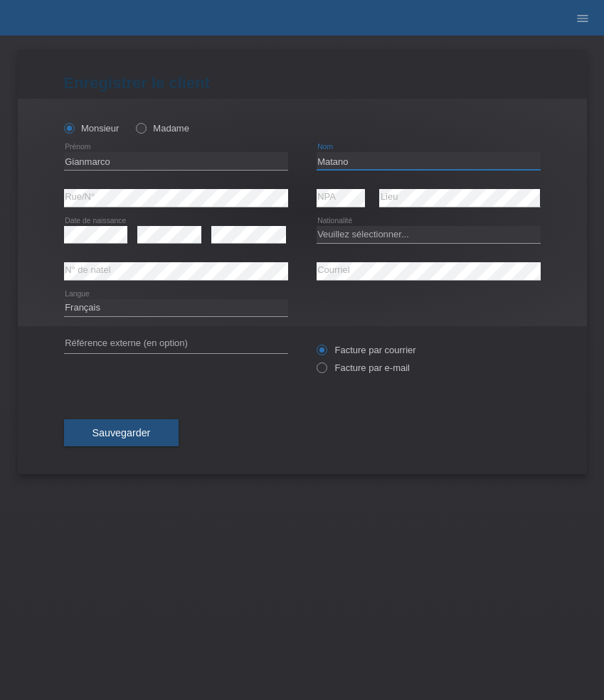
type input "Matano"
click at [142, 313] on select "Deutsch Français Italiano English" at bounding box center [176, 307] width 224 height 17
select select "de"
click at [64, 299] on select "Deutsch Français Italiano English" at bounding box center [176, 307] width 224 height 17
click at [342, 239] on select "Veuillez sélectionner... Suisse Allemagne Autriche Liechtenstein ------------ A…" at bounding box center [428, 234] width 224 height 17
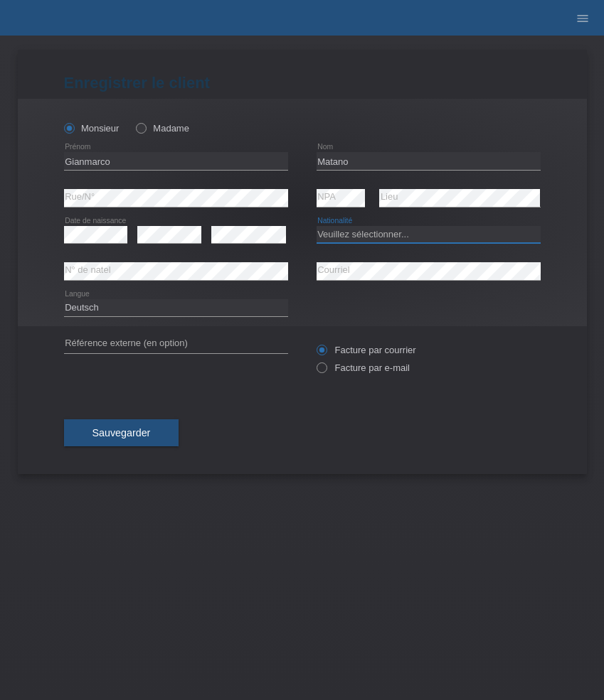
select select "IT"
click at [316, 226] on select "Veuillez sélectionner... Suisse Allemagne Autriche Liechtenstein ------------ A…" at bounding box center [428, 234] width 224 height 17
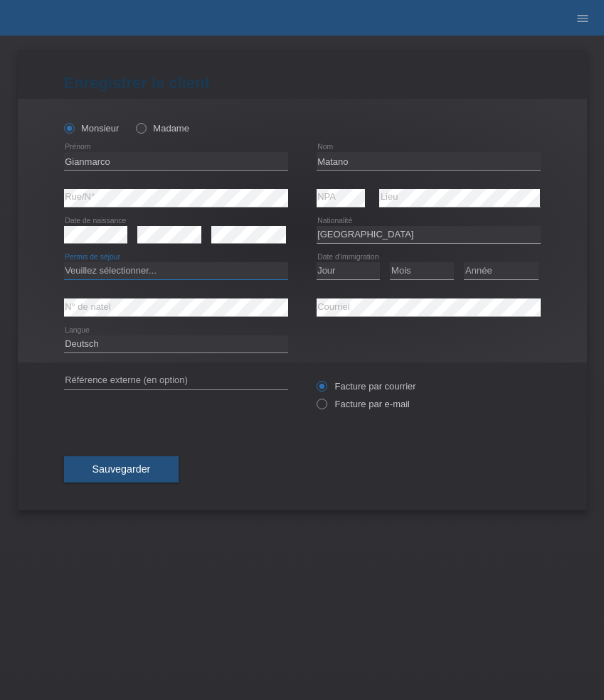
click at [206, 275] on select "Veuillez sélectionner... C B B - Statut de réfugié Autre" at bounding box center [176, 270] width 224 height 17
select select "B"
click at [64, 263] on select "Veuillez sélectionner... C B B - Statut de réfugié Autre" at bounding box center [176, 270] width 224 height 17
click at [343, 271] on select "Jour 01 02 03 04 05 06 07 08 09 10 11" at bounding box center [348, 270] width 64 height 17
select select "01"
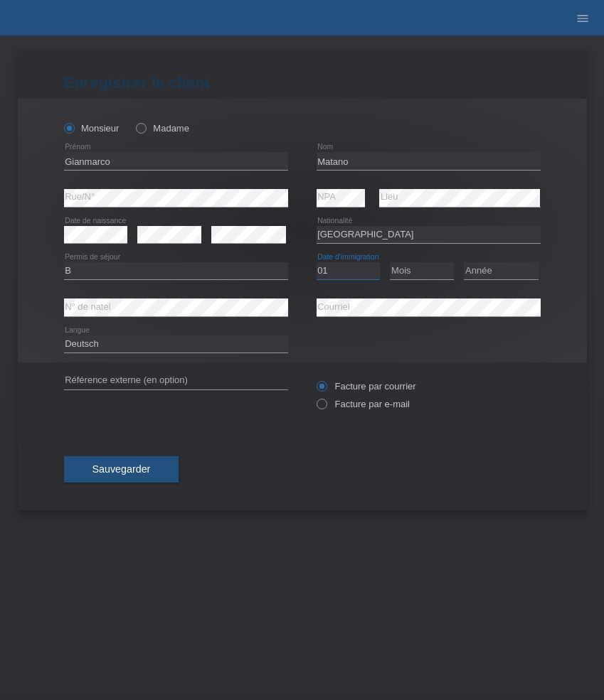
click at [316, 263] on select "Jour 01 02 03 04 05 06 07 08 09 10 11" at bounding box center [348, 270] width 64 height 17
click at [419, 274] on select "Mois 01 02 03 04 05 06 07 08 09 10 11" at bounding box center [422, 270] width 64 height 17
select select "10"
click at [390, 263] on select "Mois 01 02 03 04 05 06 07 08 09 10 11" at bounding box center [422, 270] width 64 height 17
click at [509, 272] on select "Année 2025 2024 2023 2022 2021 2020 2019 2018 2017 2016 2015 2014 2013 2012 201…" at bounding box center [501, 270] width 75 height 17
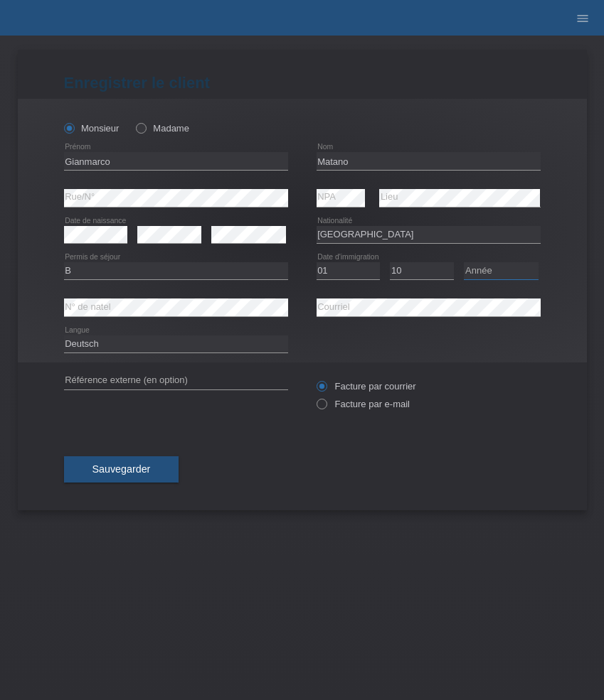
select select "2014"
click at [464, 263] on select "Année 2025 2024 2023 2022 2021 2020 2019 2018 2017 2016 2015 2014 2013 2012 201…" at bounding box center [501, 270] width 75 height 17
click at [353, 403] on label "Facture par e-mail" at bounding box center [362, 404] width 93 height 11
click at [326, 403] on input "Facture par e-mail" at bounding box center [320, 408] width 9 height 18
radio input "true"
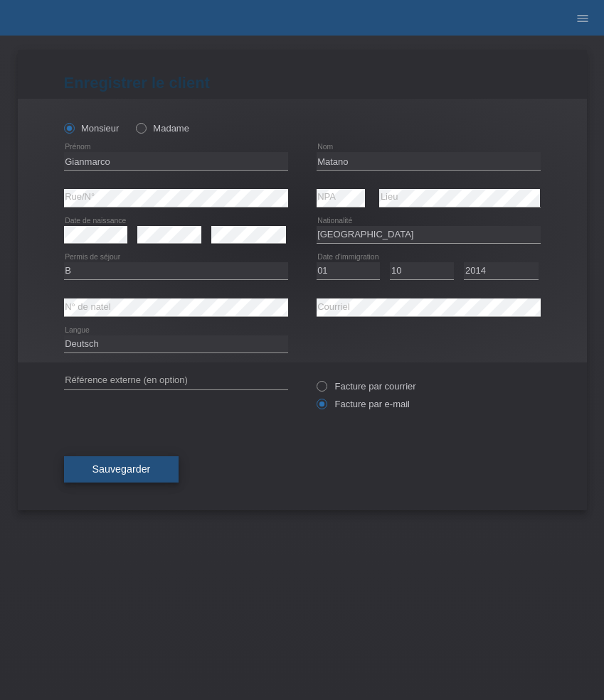
click at [161, 472] on button "Sauvegarder" at bounding box center [121, 469] width 115 height 27
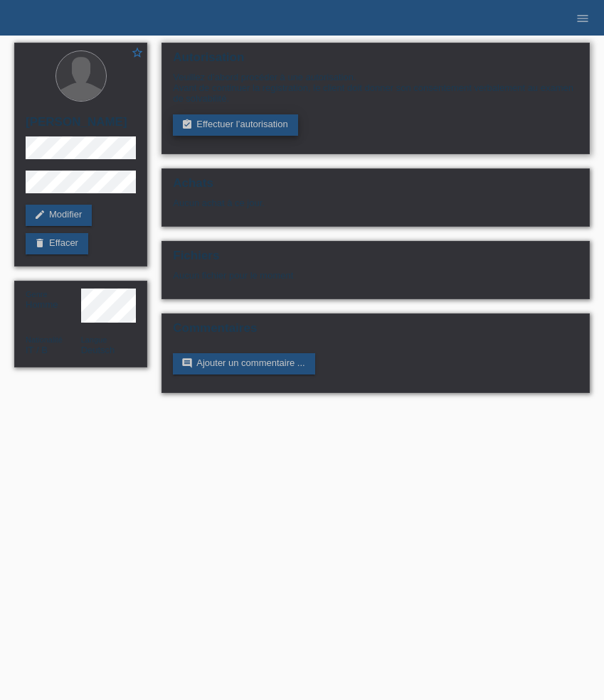
click at [232, 130] on link "assignment_turned_in Effectuer l’autorisation" at bounding box center [235, 124] width 124 height 21
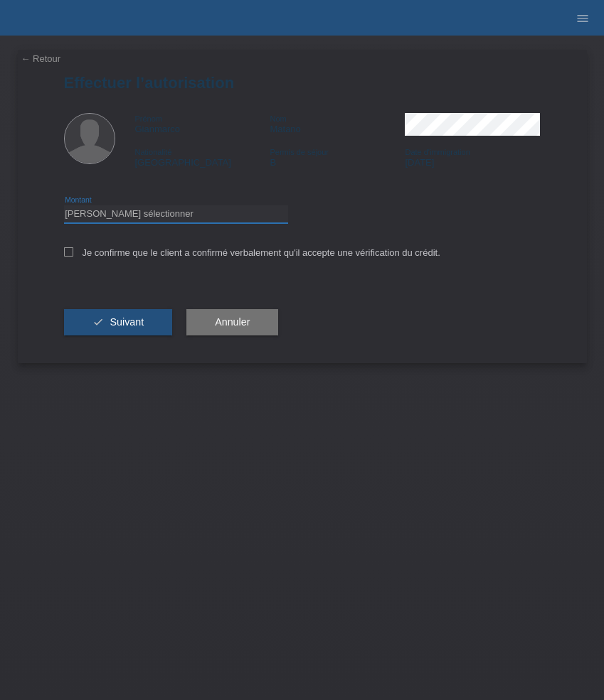
click at [216, 210] on select "Veuillez sélectionner CHF 1.00 - CHF 499.00 CHF 500.00 - CHF 1'999.00 CHF 2'000…" at bounding box center [176, 213] width 224 height 17
select select "3"
click at [64, 208] on select "Veuillez sélectionner CHF 1.00 - CHF 499.00 CHF 500.00 - CHF 1'999.00 CHF 2'000…" at bounding box center [176, 213] width 224 height 17
click at [184, 254] on label "Je confirme que le client a confirmé verbalement qu'il accepte une vérification…" at bounding box center [252, 252] width 376 height 11
click at [73, 254] on input "Je confirme que le client a confirmé verbalement qu'il accepte une vérification…" at bounding box center [68, 251] width 9 height 9
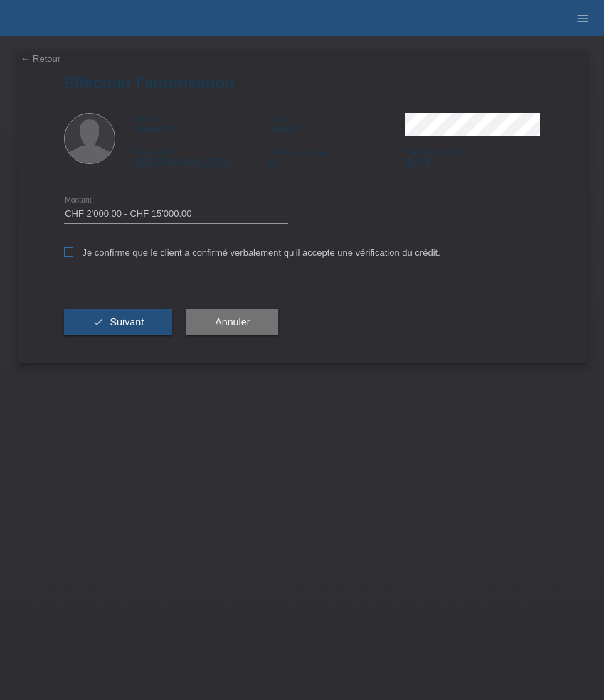
checkbox input "true"
click at [137, 321] on span "Suivant" at bounding box center [126, 321] width 34 height 11
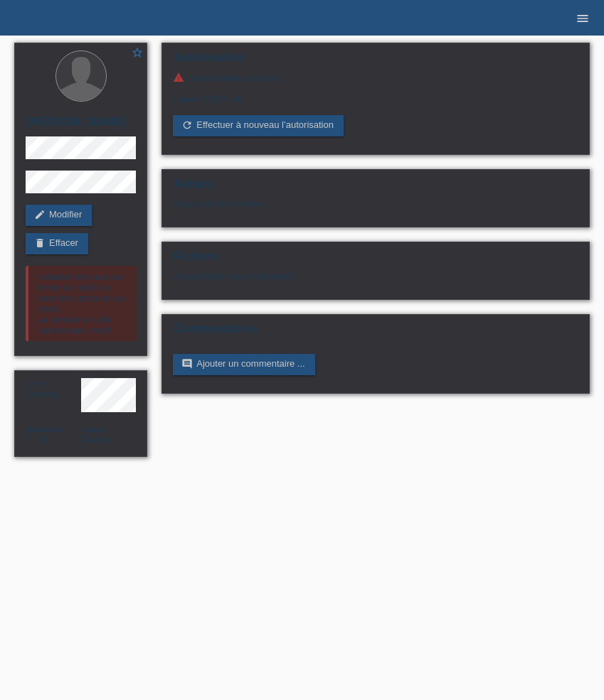
click at [578, 21] on icon "menu" at bounding box center [582, 18] width 14 height 14
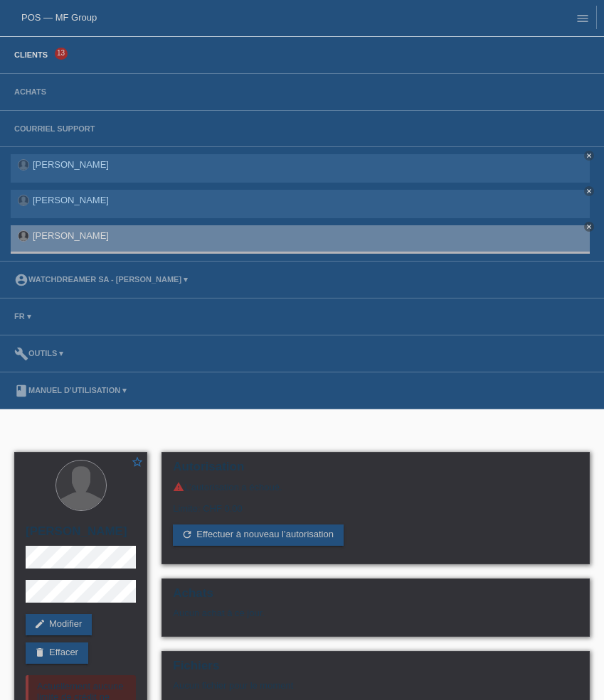
click at [30, 56] on link "Clients" at bounding box center [31, 54] width 48 height 9
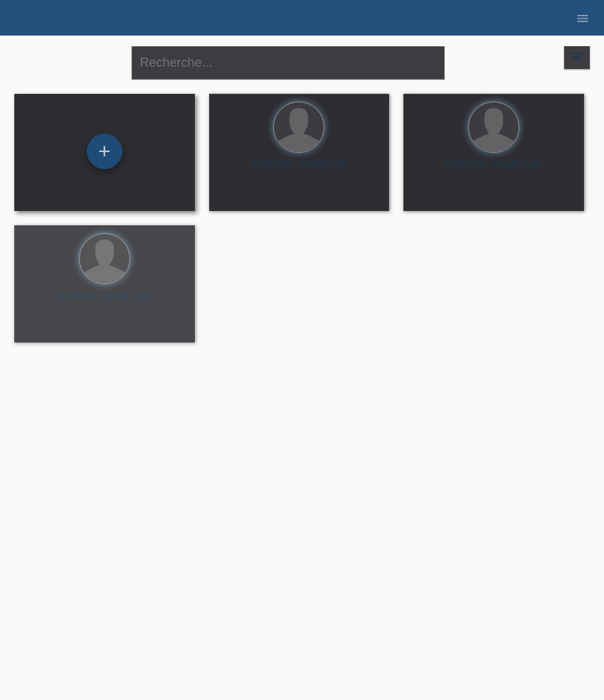
click at [103, 156] on div "+" at bounding box center [105, 152] width 36 height 36
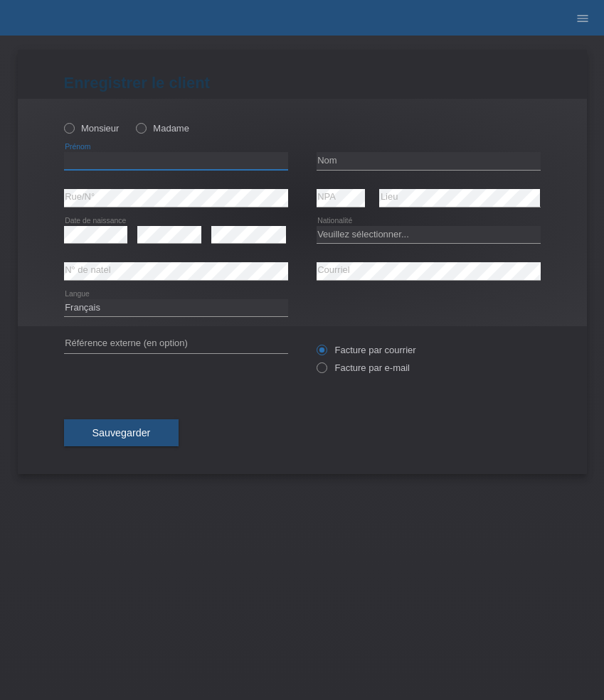
click at [113, 168] on input "text" at bounding box center [176, 161] width 224 height 18
paste input "Selina"
type input "Selina"
click at [351, 163] on input "text" at bounding box center [428, 161] width 224 height 18
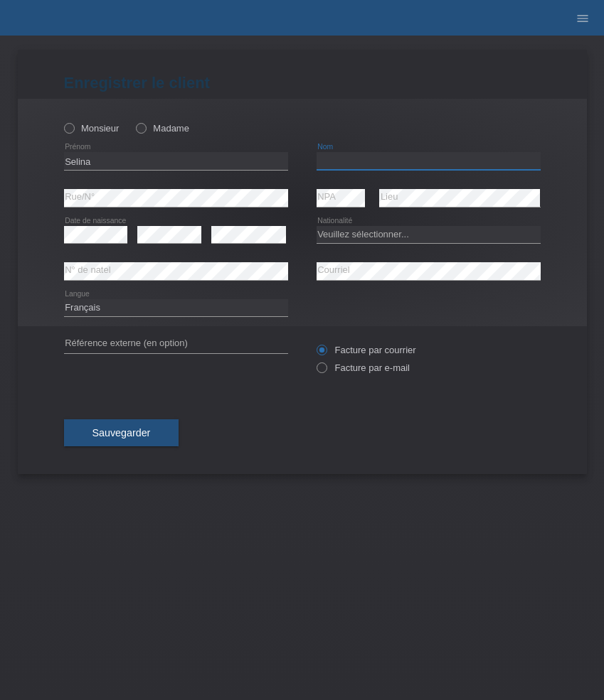
click at [351, 163] on input "text" at bounding box center [428, 161] width 224 height 18
paste input "Kasper"
type input "Kasper"
click at [132, 316] on select "Deutsch Français Italiano English" at bounding box center [176, 307] width 224 height 17
select select "de"
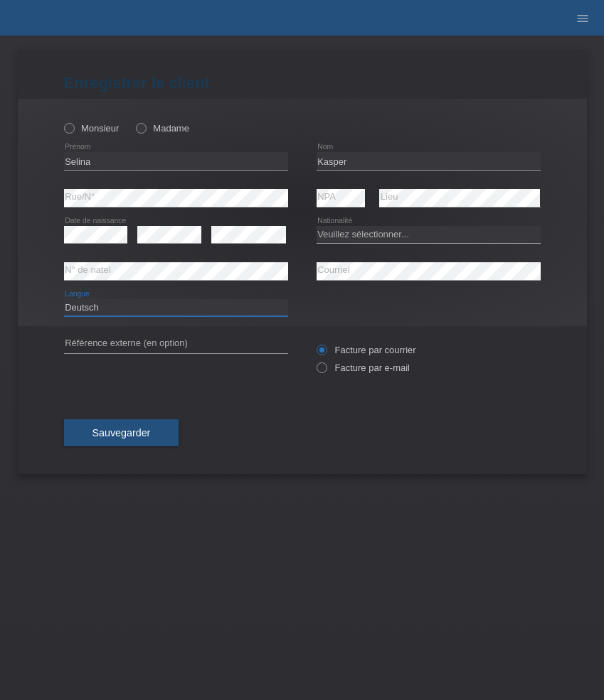
click at [64, 299] on select "Deutsch Français Italiano English" at bounding box center [176, 307] width 224 height 17
click at [166, 131] on label "Madame" at bounding box center [162, 128] width 53 height 11
click at [145, 131] on input "Madame" at bounding box center [140, 127] width 9 height 9
radio input "true"
click at [352, 230] on select "Veuillez sélectionner... Suisse Allemagne Autriche Liechtenstein ------------ A…" at bounding box center [428, 234] width 224 height 17
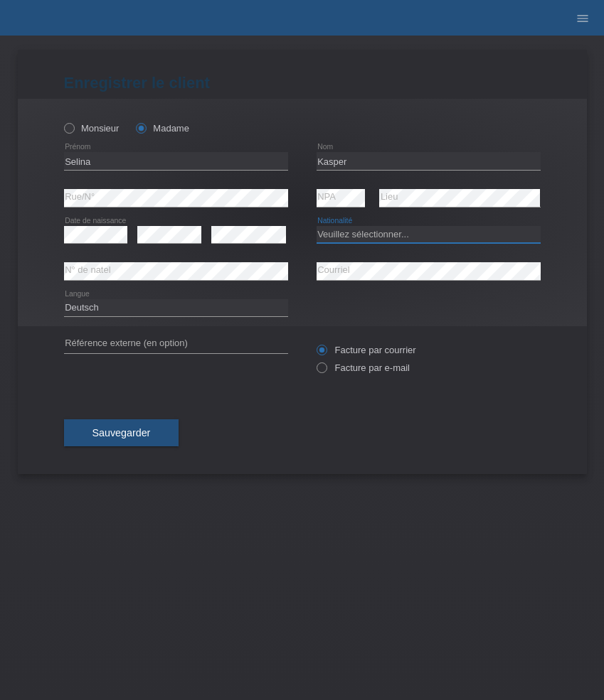
select select "CH"
click at [316, 226] on select "Veuillez sélectionner... Suisse Allemagne Autriche Liechtenstein ------------ A…" at bounding box center [428, 234] width 224 height 17
click at [352, 365] on label "Facture par e-mail" at bounding box center [362, 368] width 93 height 11
click at [326, 365] on input "Facture par e-mail" at bounding box center [320, 372] width 9 height 18
radio input "true"
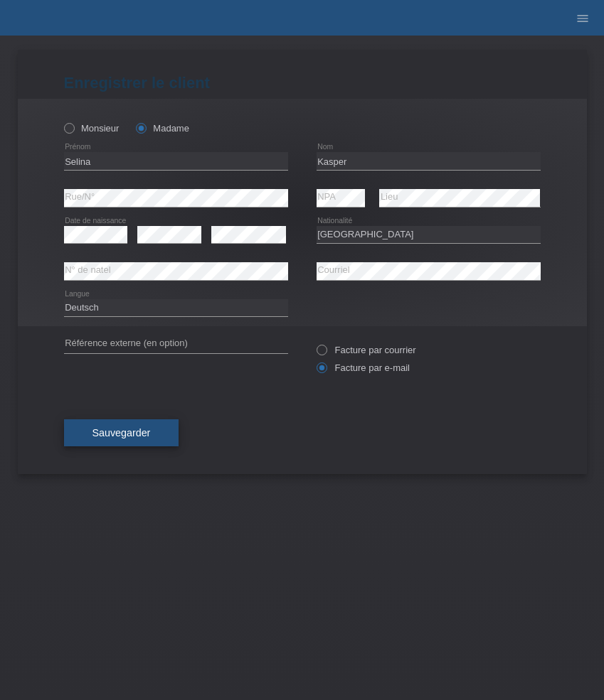
click at [145, 427] on button "Sauvegarder" at bounding box center [121, 432] width 115 height 27
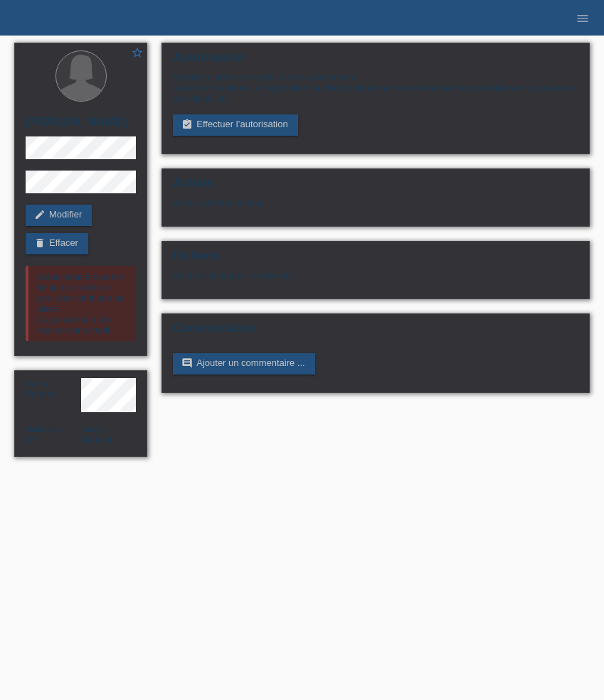
click at [224, 132] on link "assignment_turned_in Effectuer l’autorisation" at bounding box center [235, 124] width 124 height 21
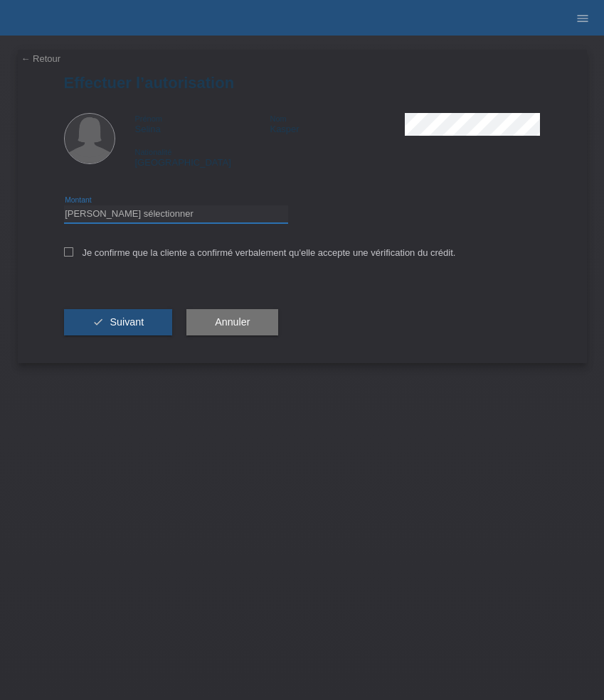
click at [206, 214] on select "Veuillez sélectionner CHF 1.00 - CHF 499.00 CHF 500.00 - CHF 1'999.00 CHF 2'000…" at bounding box center [176, 213] width 224 height 17
select select "3"
click at [64, 208] on select "Veuillez sélectionner CHF 1.00 - CHF 499.00 CHF 500.00 - CHF 1'999.00 CHF 2'000…" at bounding box center [176, 213] width 224 height 17
click at [186, 255] on label "Je confirme que la cliente a confirmé verbalement qu'elle accepte une vérificat…" at bounding box center [260, 252] width 392 height 11
click at [73, 255] on input "Je confirme que la cliente a confirmé verbalement qu'elle accepte une vérificat…" at bounding box center [68, 251] width 9 height 9
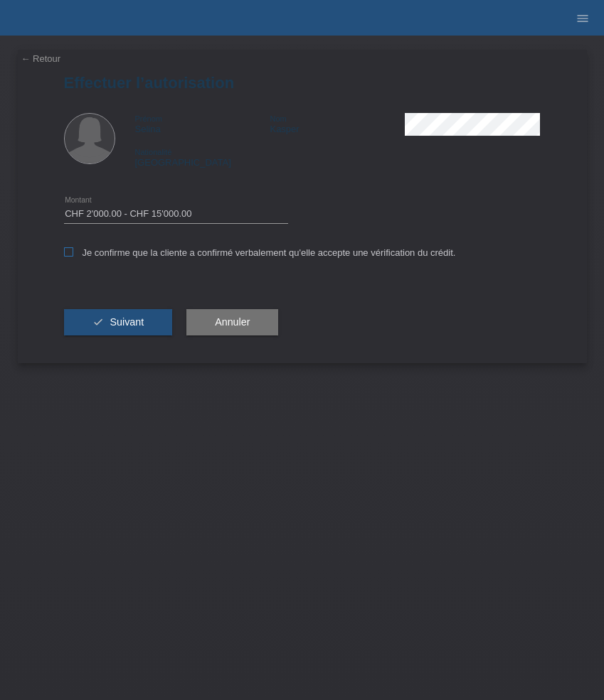
checkbox input "true"
click at [119, 331] on button "check Suivant" at bounding box center [118, 322] width 109 height 27
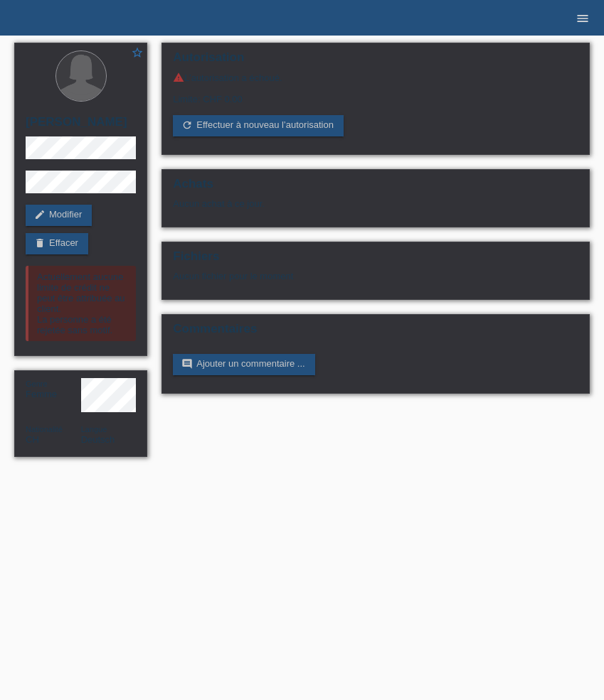
click at [589, 16] on icon "menu" at bounding box center [582, 18] width 14 height 14
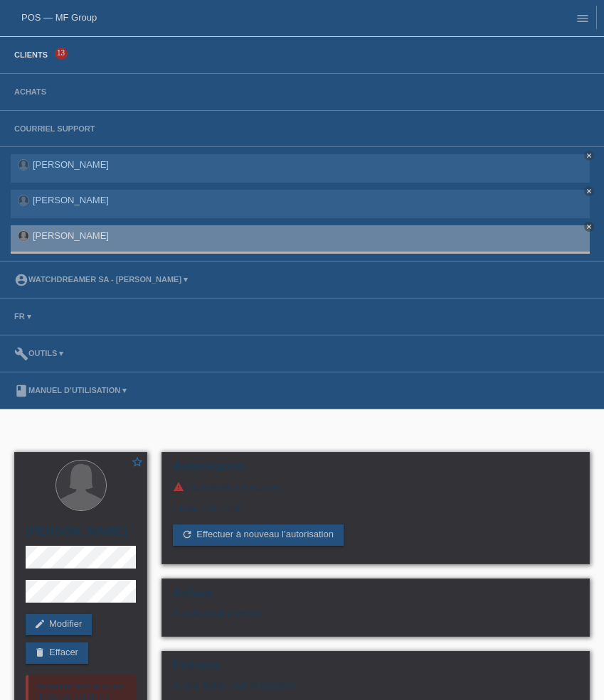
click at [41, 57] on link "Clients" at bounding box center [31, 54] width 48 height 9
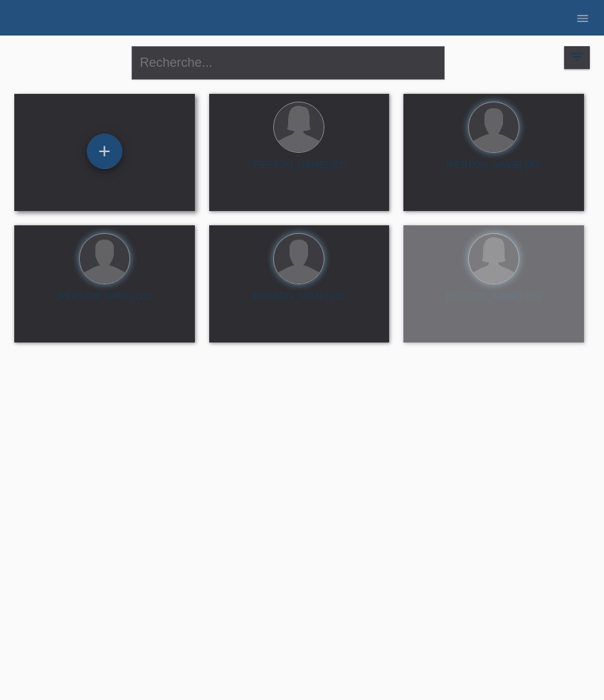
click at [114, 140] on div "+" at bounding box center [105, 152] width 36 height 36
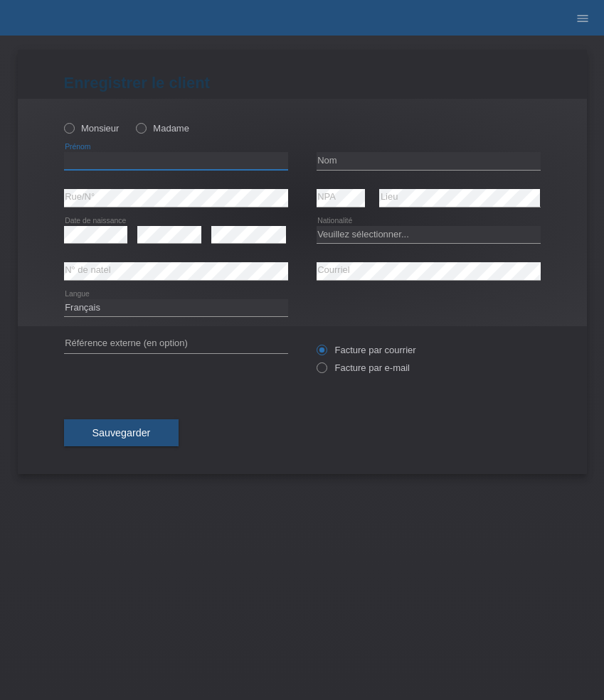
click at [143, 161] on input "text" at bounding box center [176, 161] width 224 height 18
paste input "[PERSON_NAME]"
type input "[PERSON_NAME]"
click at [90, 132] on label "Monsieur" at bounding box center [91, 128] width 55 height 11
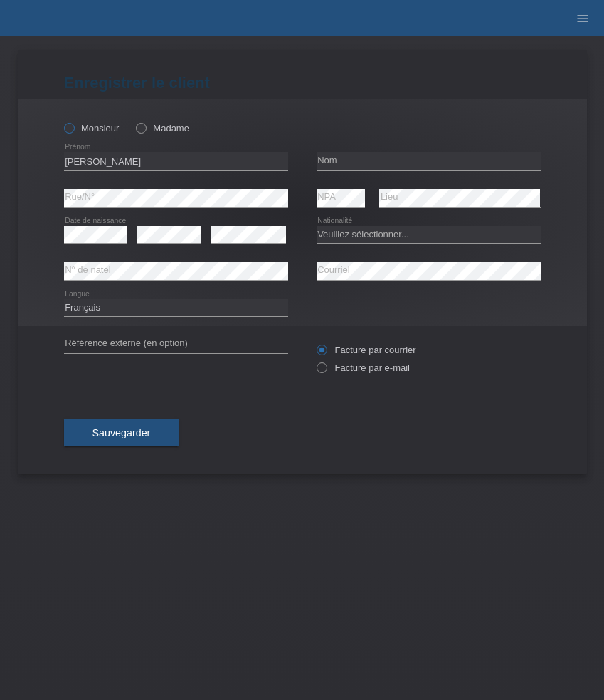
click at [73, 132] on input "Monsieur" at bounding box center [68, 127] width 9 height 9
radio input "true"
click at [360, 164] on input "text" at bounding box center [428, 161] width 224 height 18
paste input "[PERSON_NAME]"
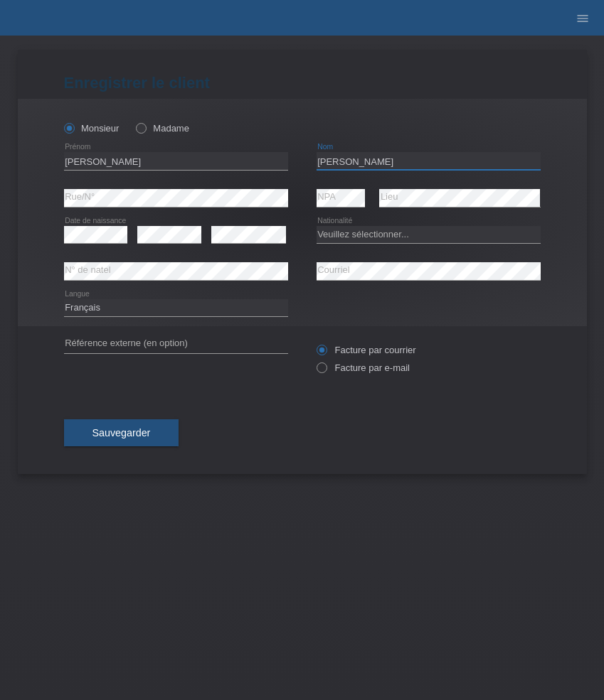
paste input "J.J.Balmer-Strasse 5"
type input "[PERSON_NAME]"
click at [346, 238] on select "Veuillez sélectionner... Suisse Allemagne Autriche Liechtenstein ------------ A…" at bounding box center [428, 234] width 224 height 17
select select "CH"
click at [316, 226] on select "Veuillez sélectionner... Suisse Allemagne Autriche Liechtenstein ------------ A…" at bounding box center [428, 234] width 224 height 17
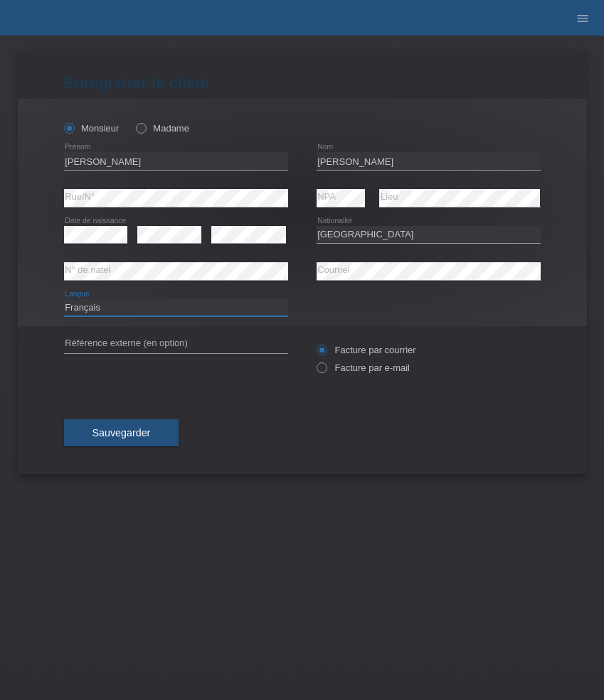
click at [139, 311] on select "Deutsch Français Italiano English" at bounding box center [176, 307] width 224 height 17
select select "de"
click at [64, 299] on select "Deutsch Français Italiano English" at bounding box center [176, 307] width 224 height 17
click at [368, 370] on label "Facture par e-mail" at bounding box center [362, 368] width 93 height 11
click at [326, 370] on input "Facture par e-mail" at bounding box center [320, 372] width 9 height 18
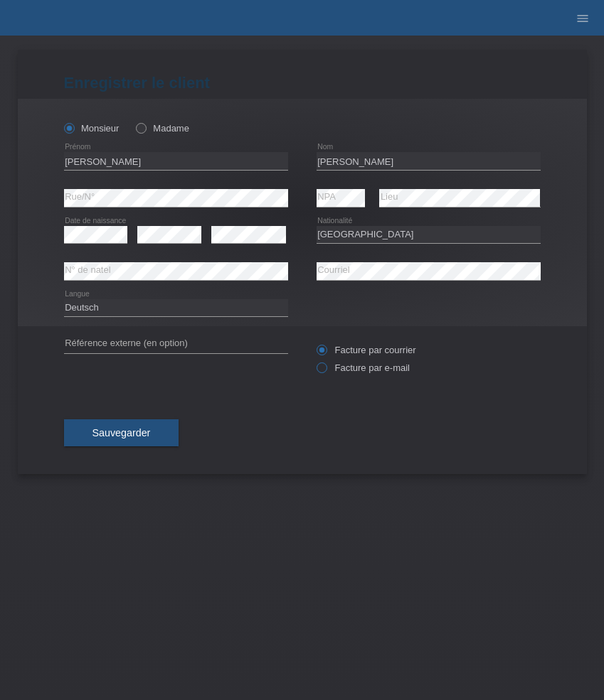
radio input "true"
click at [129, 427] on button "Sauvegarder" at bounding box center [121, 432] width 115 height 27
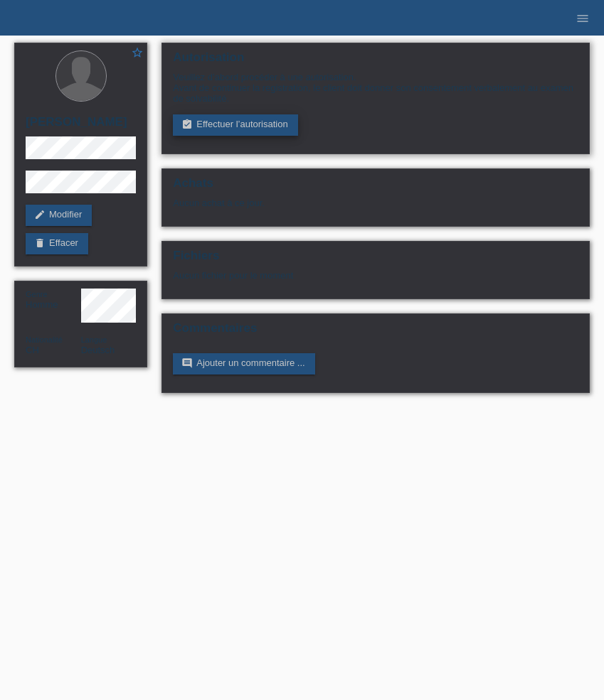
click at [240, 122] on link "assignment_turned_in Effectuer l’autorisation" at bounding box center [235, 124] width 124 height 21
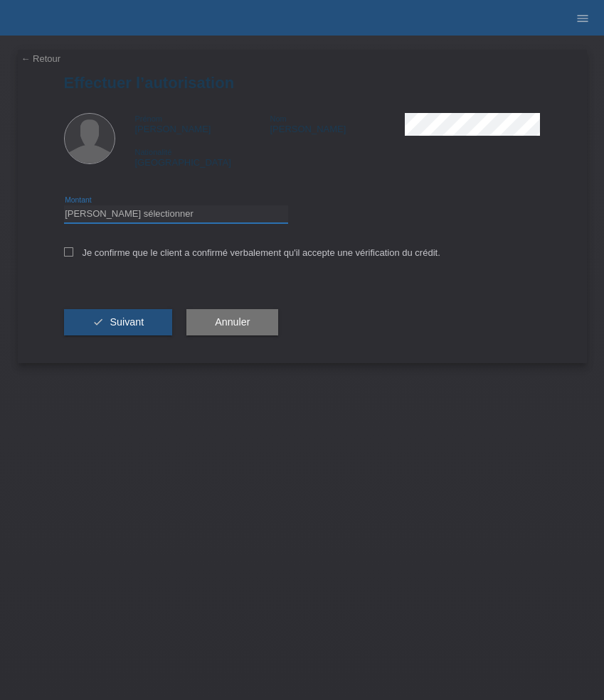
click at [230, 223] on select "Veuillez sélectionner CHF 1.00 - CHF 499.00 CHF 500.00 - CHF 1'999.00 CHF 2'000…" at bounding box center [176, 213] width 224 height 17
select select "3"
click at [64, 208] on select "Veuillez sélectionner CHF 1.00 - CHF 499.00 CHF 500.00 - CHF 1'999.00 CHF 2'000…" at bounding box center [176, 213] width 224 height 17
click at [225, 251] on label "Je confirme que le client a confirmé verbalement qu'il accepte une vérification…" at bounding box center [252, 252] width 376 height 11
click at [73, 251] on input "Je confirme que le client a confirmé verbalement qu'il accepte une vérification…" at bounding box center [68, 251] width 9 height 9
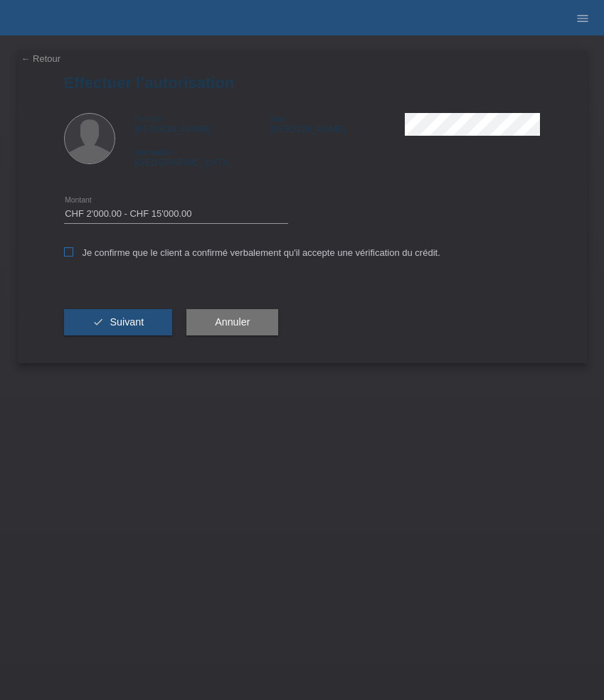
checkbox input "true"
click at [124, 333] on button "check Suivant" at bounding box center [118, 322] width 109 height 27
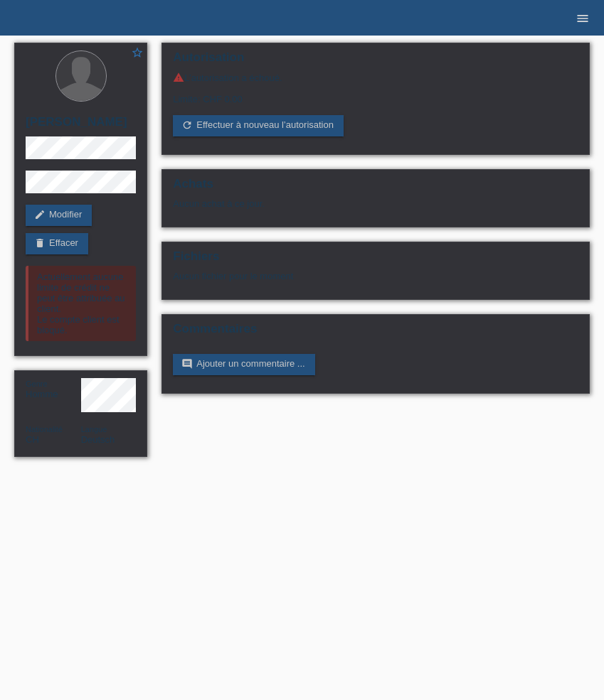
click at [579, 16] on icon "menu" at bounding box center [582, 18] width 14 height 14
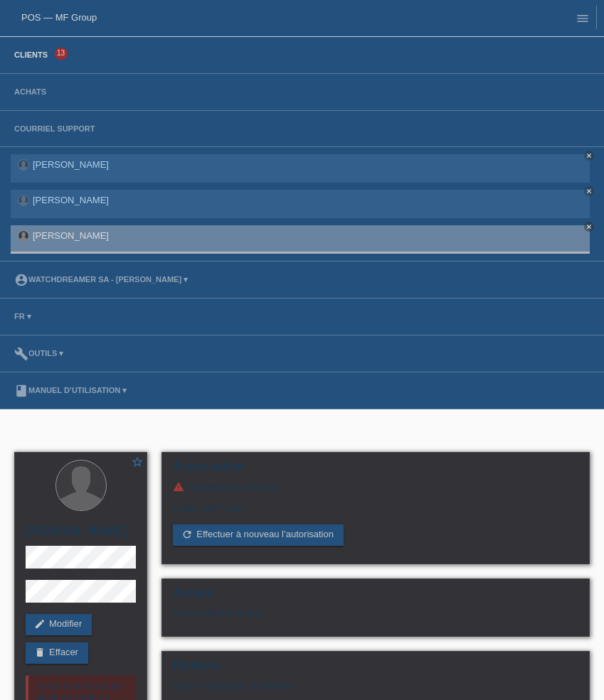
click at [43, 59] on link "Clients" at bounding box center [31, 54] width 48 height 9
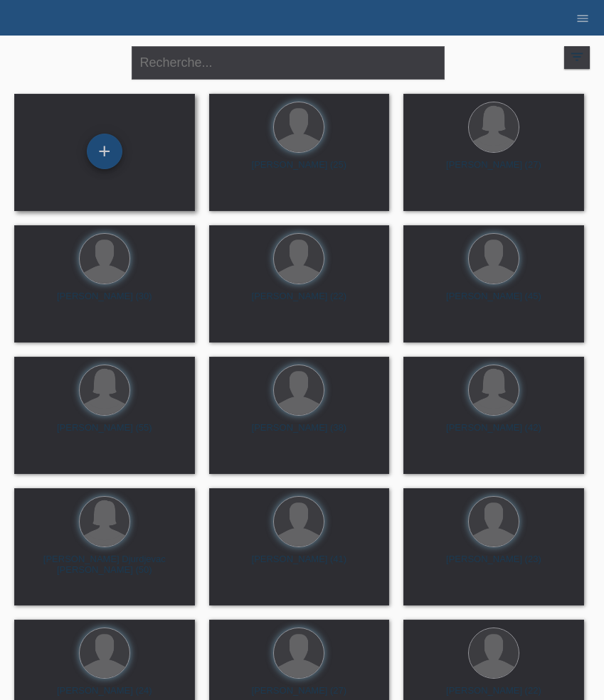
click at [113, 159] on div "+" at bounding box center [105, 152] width 36 height 36
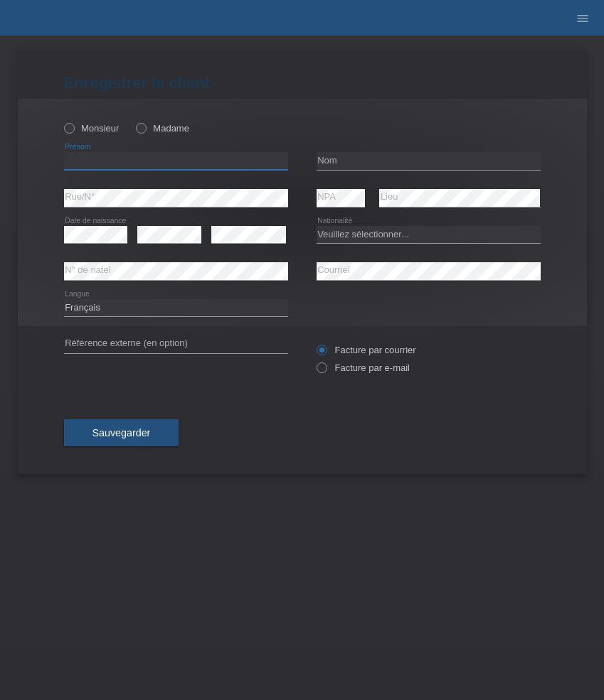
click at [122, 159] on input "text" at bounding box center [176, 161] width 224 height 18
paste input "[PERSON_NAME]"
type input "[PERSON_NAME]"
click at [101, 122] on div "Monsieur Madame" at bounding box center [176, 128] width 224 height 29
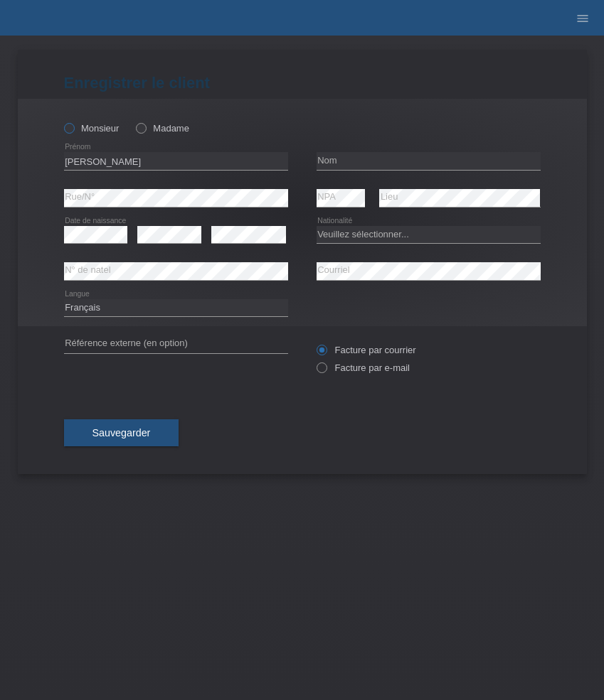
click at [99, 127] on label "Monsieur" at bounding box center [91, 128] width 55 height 11
click at [73, 127] on input "Monsieur" at bounding box center [68, 127] width 9 height 9
radio input "true"
click at [333, 163] on input "text" at bounding box center [428, 161] width 224 height 18
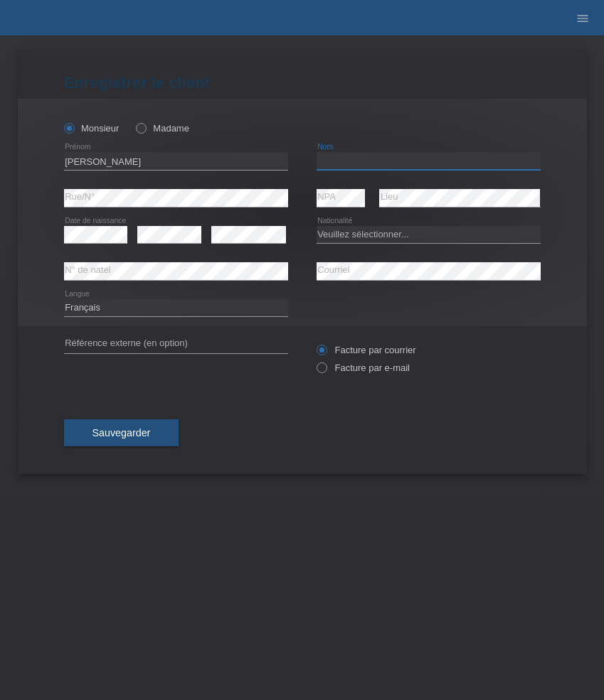
paste input "[PERSON_NAME]"
type input "[PERSON_NAME]"
click at [340, 234] on select "Veuillez sélectionner... Suisse Allemagne Autriche Liechtenstein ------------ A…" at bounding box center [428, 234] width 224 height 17
select select "CH"
click at [316, 226] on select "Veuillez sélectionner... Suisse Allemagne Autriche Liechtenstein ------------ A…" at bounding box center [428, 234] width 224 height 17
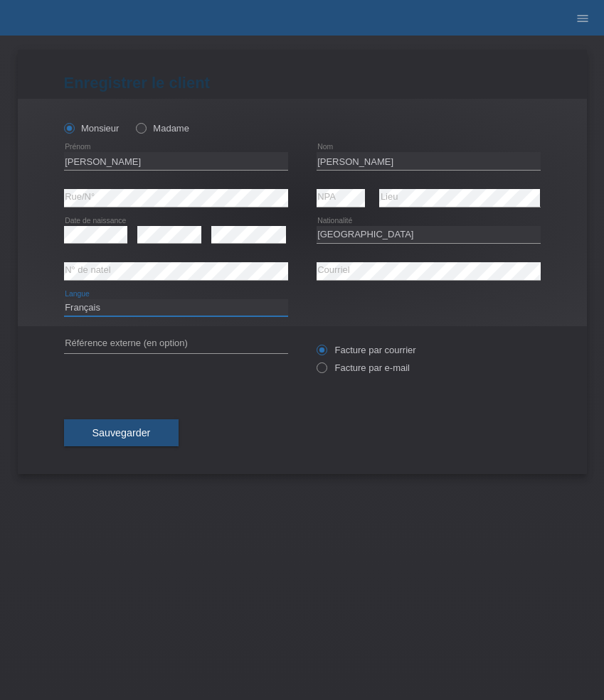
click at [131, 309] on select "Deutsch Français Italiano English" at bounding box center [176, 307] width 224 height 17
select select "de"
click at [64, 299] on select "Deutsch Français Italiano English" at bounding box center [176, 307] width 224 height 17
click at [362, 367] on label "Facture par e-mail" at bounding box center [362, 368] width 93 height 11
click at [326, 367] on input "Facture par e-mail" at bounding box center [320, 372] width 9 height 18
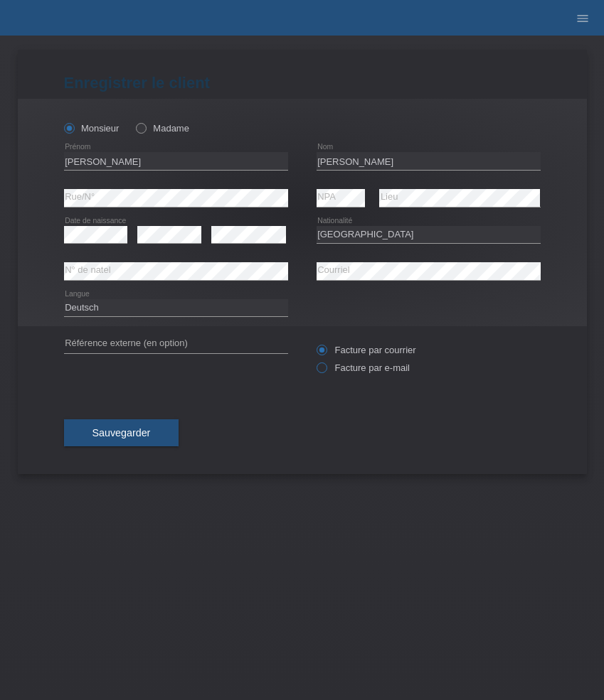
radio input "true"
click at [141, 430] on span "Sauvegarder" at bounding box center [121, 432] width 58 height 11
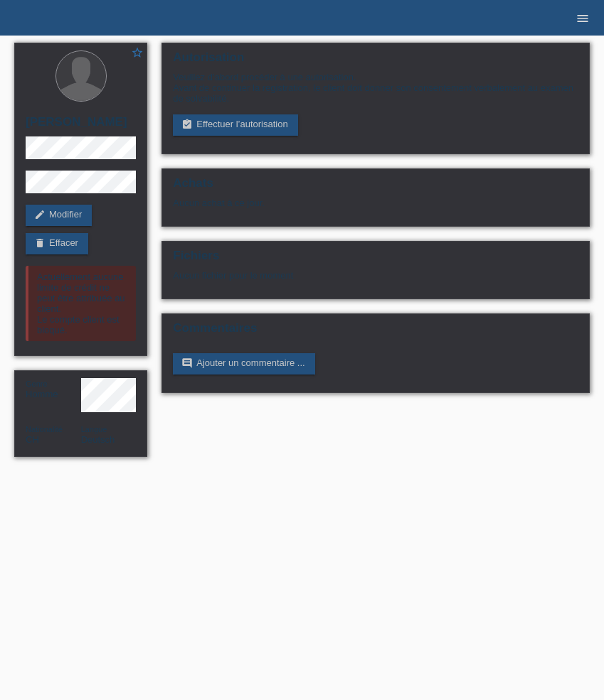
click at [577, 22] on icon "menu" at bounding box center [582, 18] width 14 height 14
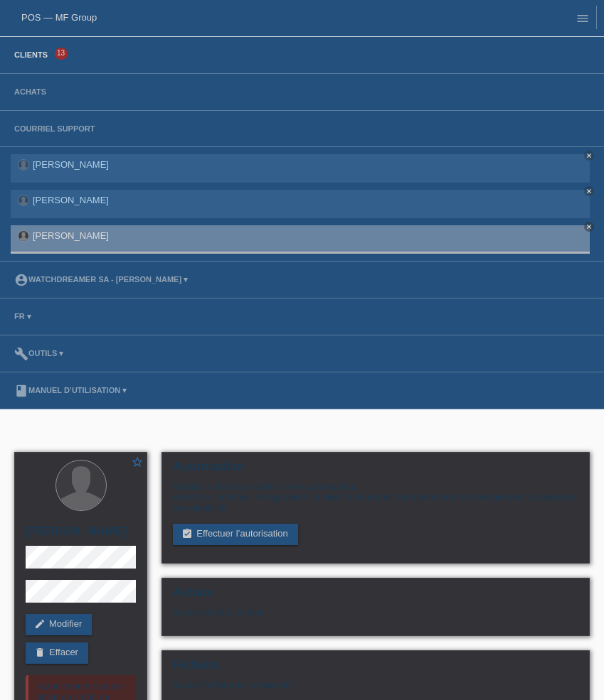
click at [38, 53] on link "Clients" at bounding box center [31, 54] width 48 height 9
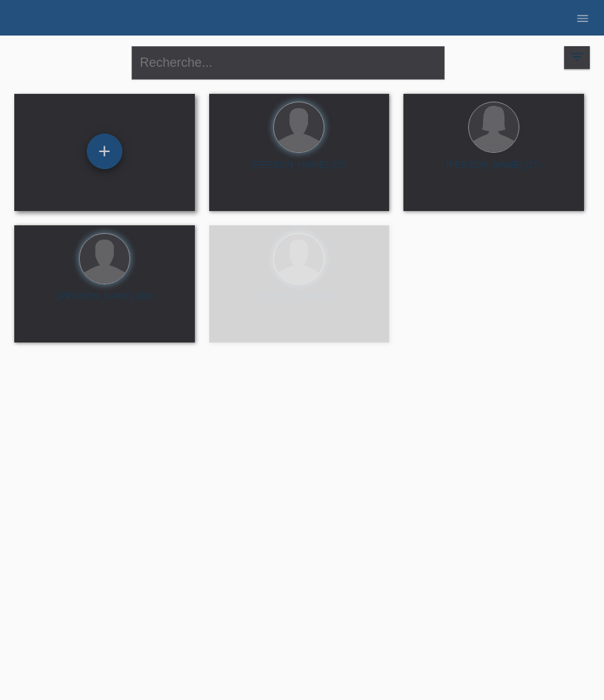
click at [107, 156] on div "+" at bounding box center [105, 152] width 36 height 36
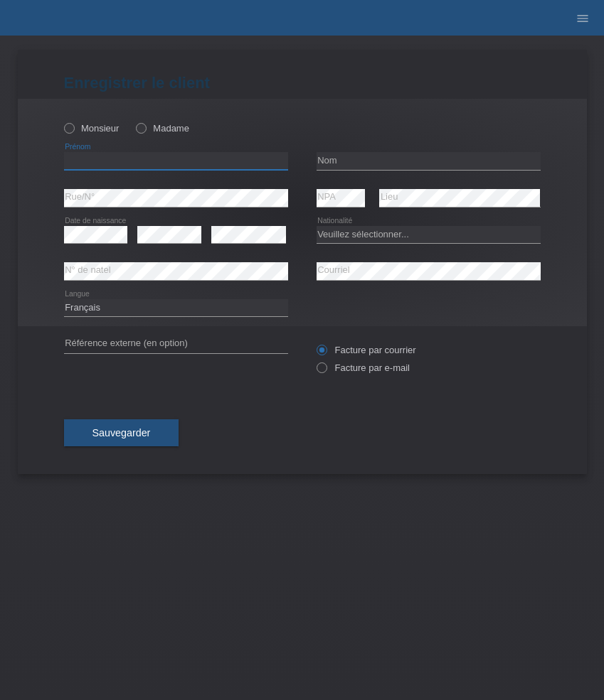
click at [132, 157] on input "text" at bounding box center [176, 161] width 224 height 18
paste input "[PERSON_NAME]"
type input "[PERSON_NAME]"
click at [104, 124] on label "Monsieur" at bounding box center [91, 128] width 55 height 11
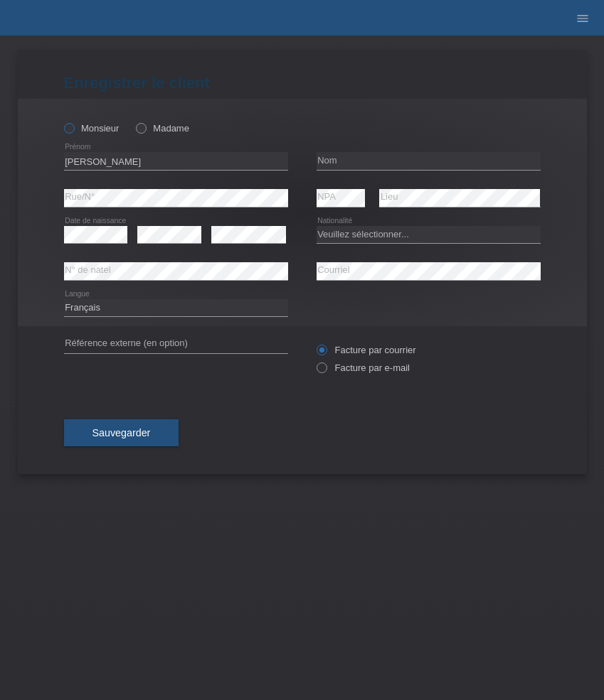
click at [73, 124] on input "Monsieur" at bounding box center [68, 127] width 9 height 9
radio input "true"
click at [344, 160] on input "text" at bounding box center [428, 161] width 224 height 18
paste input "Eberle"
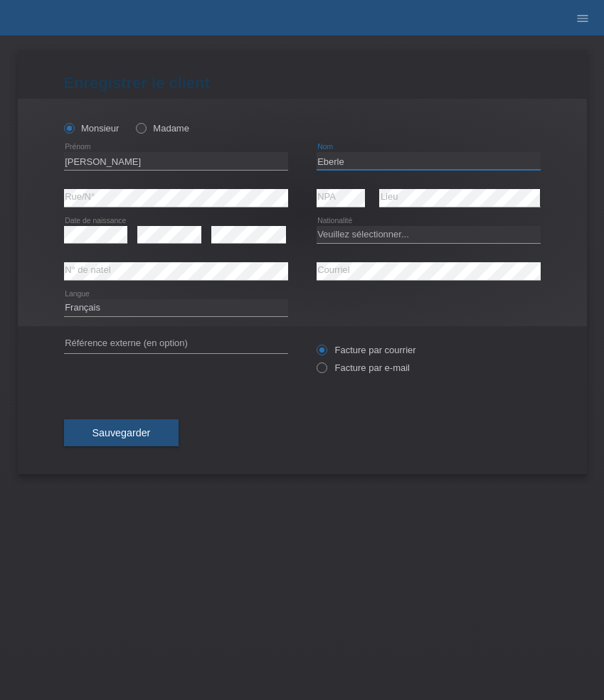
type input "Eberle"
click at [348, 241] on select "Veuillez sélectionner... Suisse Allemagne Autriche Liechtenstein ------------ A…" at bounding box center [428, 234] width 224 height 17
select select "CH"
click at [316, 226] on select "Veuillez sélectionner... Suisse Allemagne Autriche Liechtenstein ------------ A…" at bounding box center [428, 234] width 224 height 17
click at [142, 306] on select "Deutsch Français Italiano English" at bounding box center [176, 307] width 224 height 17
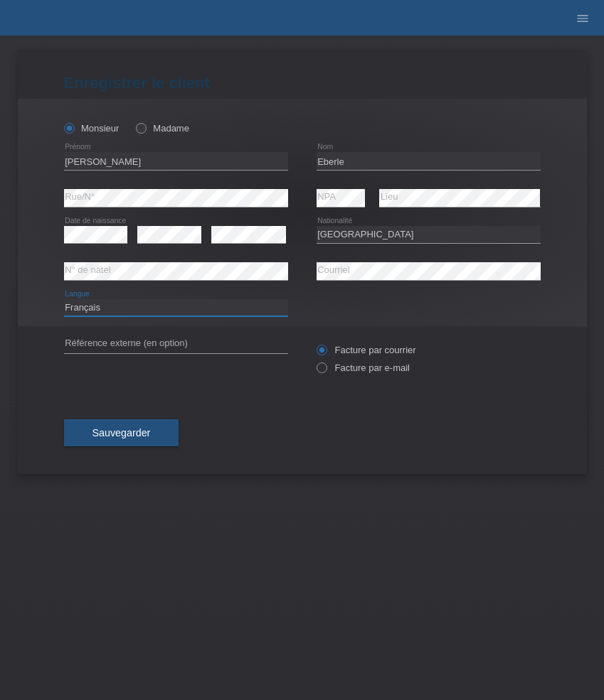
select select "de"
click at [64, 299] on select "Deutsch Français Italiano English" at bounding box center [176, 307] width 224 height 17
click at [363, 370] on label "Facture par e-mail" at bounding box center [362, 368] width 93 height 11
click at [326, 370] on input "Facture par e-mail" at bounding box center [320, 372] width 9 height 18
radio input "true"
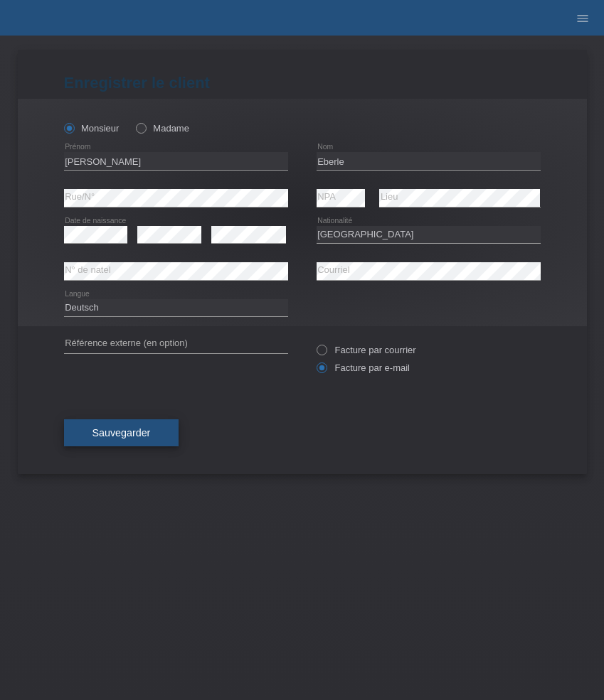
click at [149, 434] on span "Sauvegarder" at bounding box center [121, 432] width 58 height 11
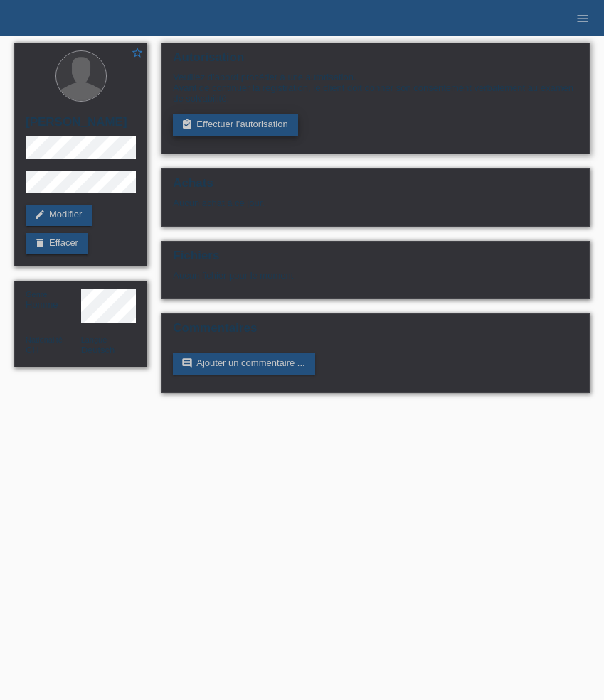
click at [235, 134] on link "assignment_turned_in Effectuer l’autorisation" at bounding box center [235, 124] width 124 height 21
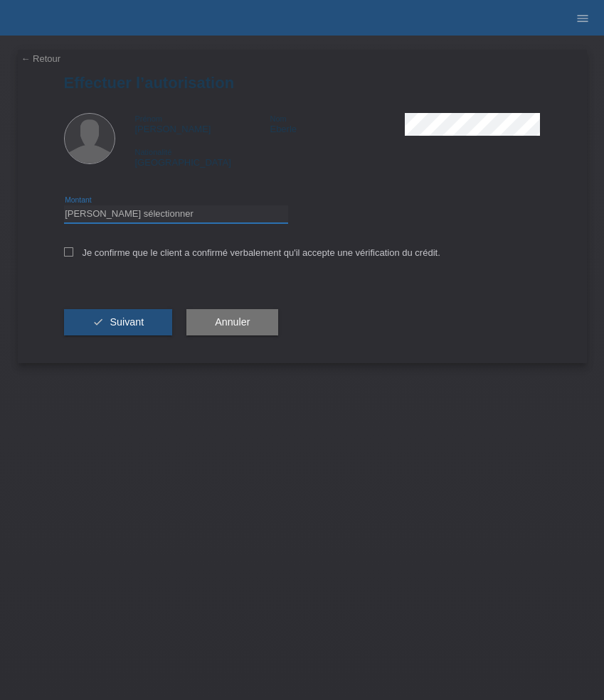
click at [226, 220] on select "Veuillez sélectionner CHF 1.00 - CHF 499.00 CHF 500.00 - CHF 1'999.00 CHF 2'000…" at bounding box center [176, 213] width 224 height 17
select select "3"
click at [64, 208] on select "Veuillez sélectionner CHF 1.00 - CHF 499.00 CHF 500.00 - CHF 1'999.00 CHF 2'000…" at bounding box center [176, 213] width 224 height 17
click at [219, 254] on label "Je confirme que le client a confirmé verbalement qu'il accepte une vérification…" at bounding box center [252, 252] width 376 height 11
click at [73, 254] on input "Je confirme que le client a confirmé verbalement qu'il accepte une vérification…" at bounding box center [68, 251] width 9 height 9
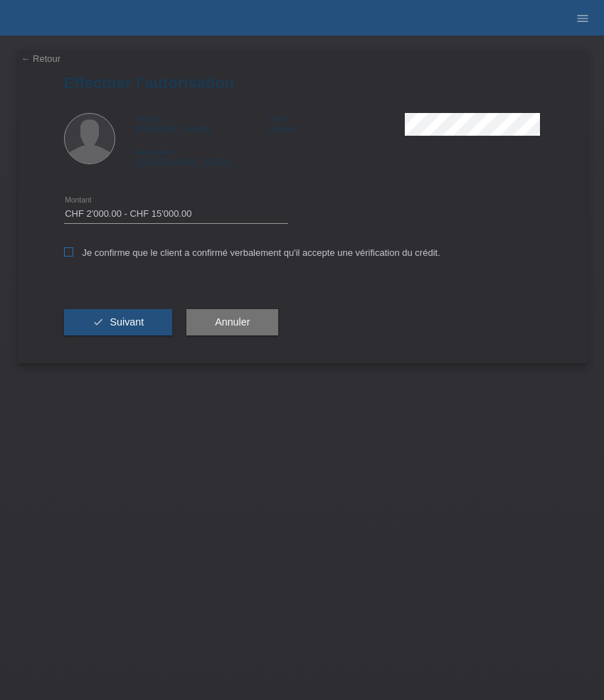
checkbox input "true"
click at [112, 318] on button "check Suivant" at bounding box center [118, 322] width 109 height 27
